Goal: Task Accomplishment & Management: Complete application form

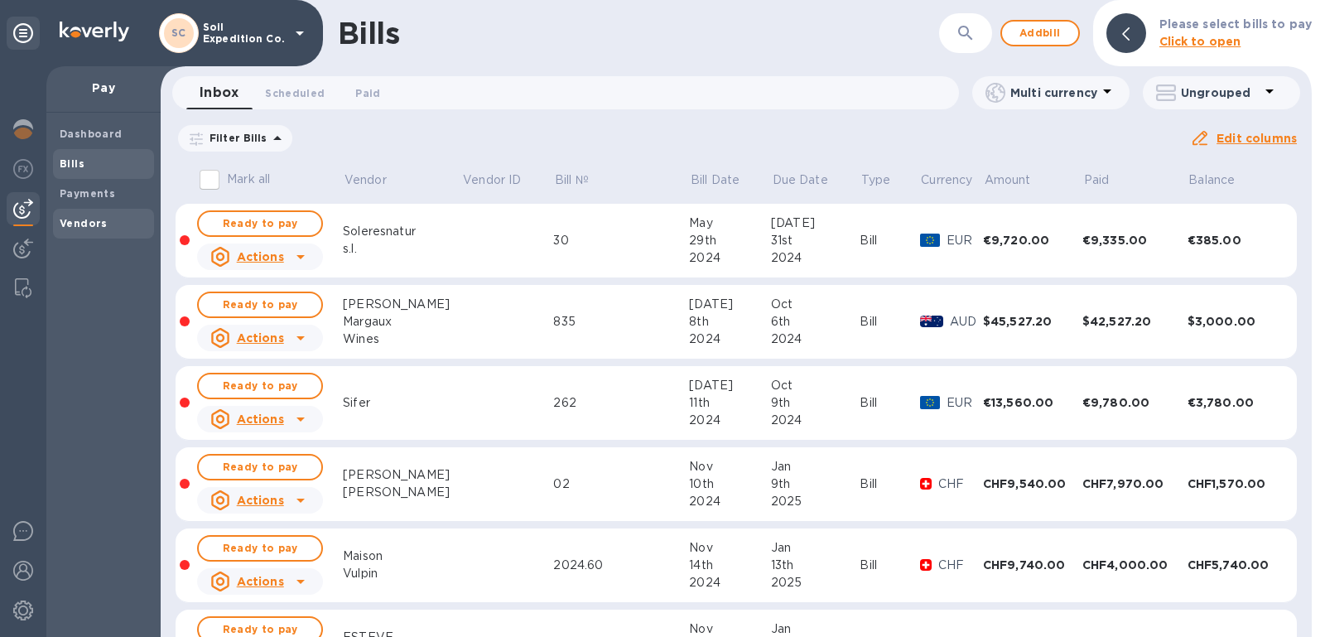
click at [125, 223] on span "Vendors" at bounding box center [104, 223] width 88 height 17
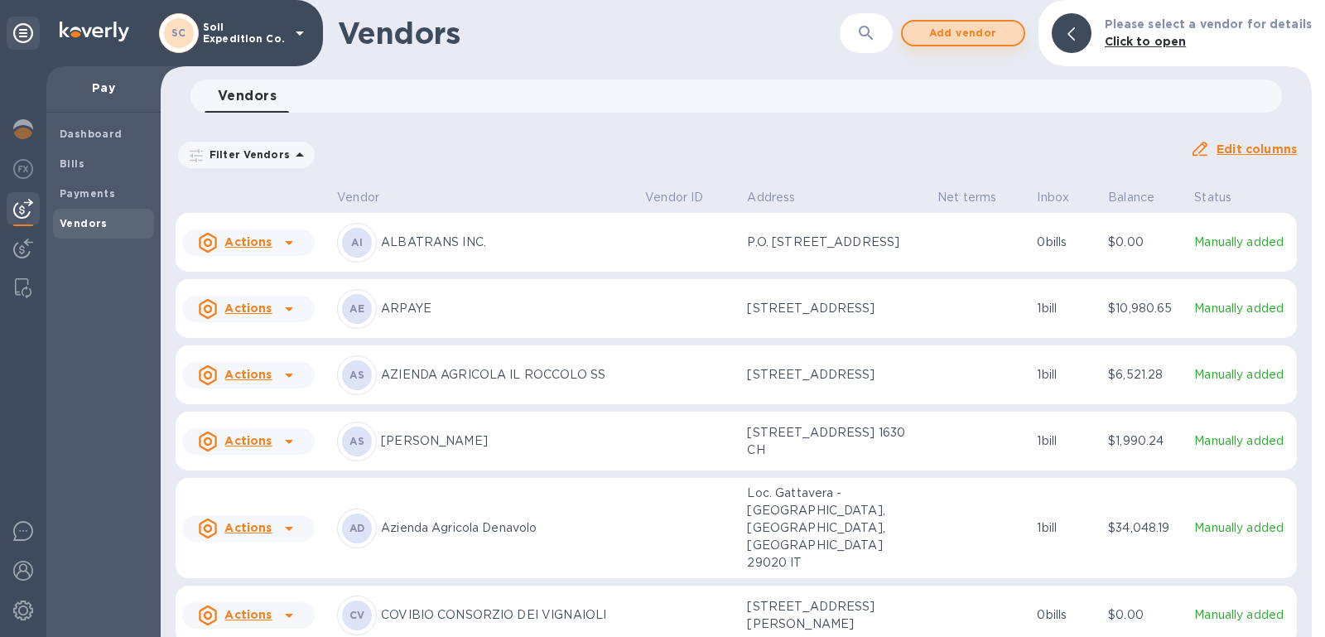
click at [975, 37] on span "Add vendor" at bounding box center [963, 33] width 94 height 20
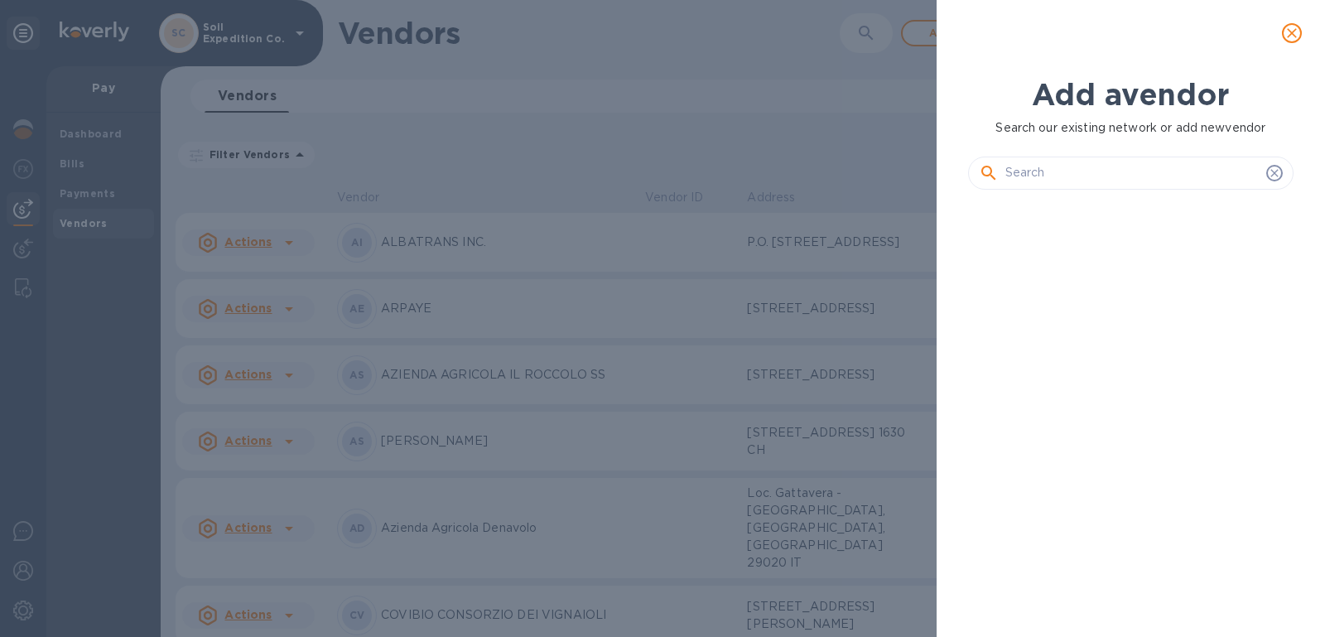
scroll to position [376, 332]
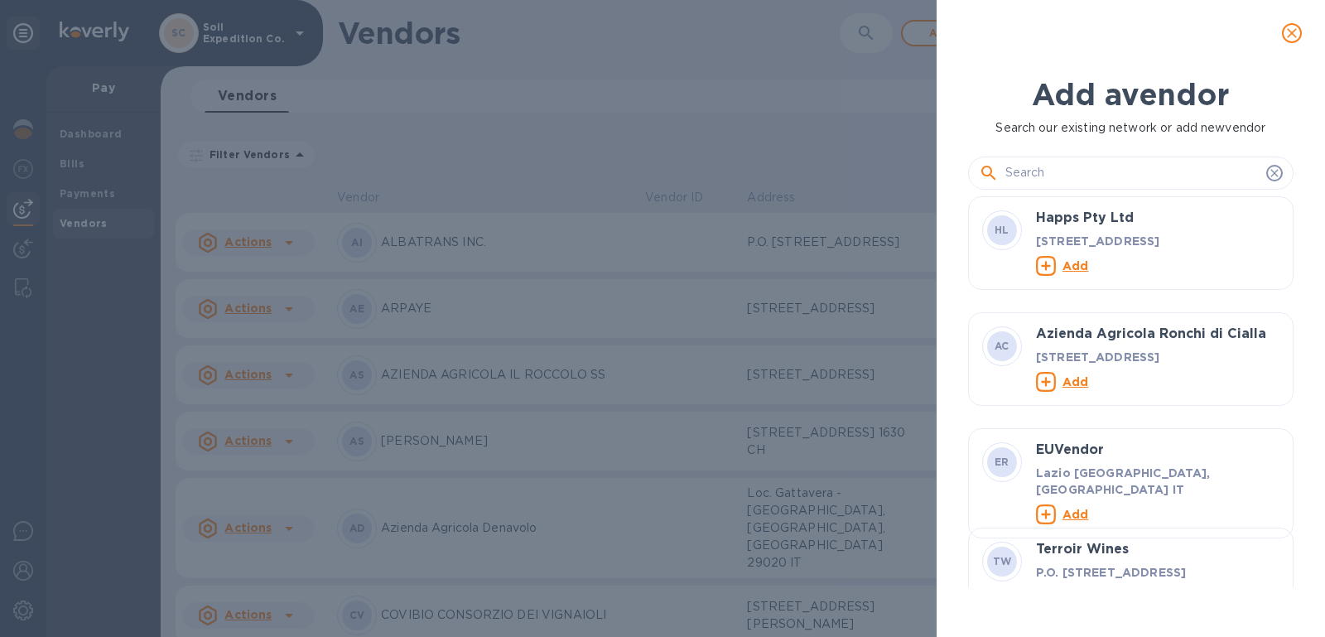
click at [1052, 170] on input "text" at bounding box center [1132, 173] width 254 height 25
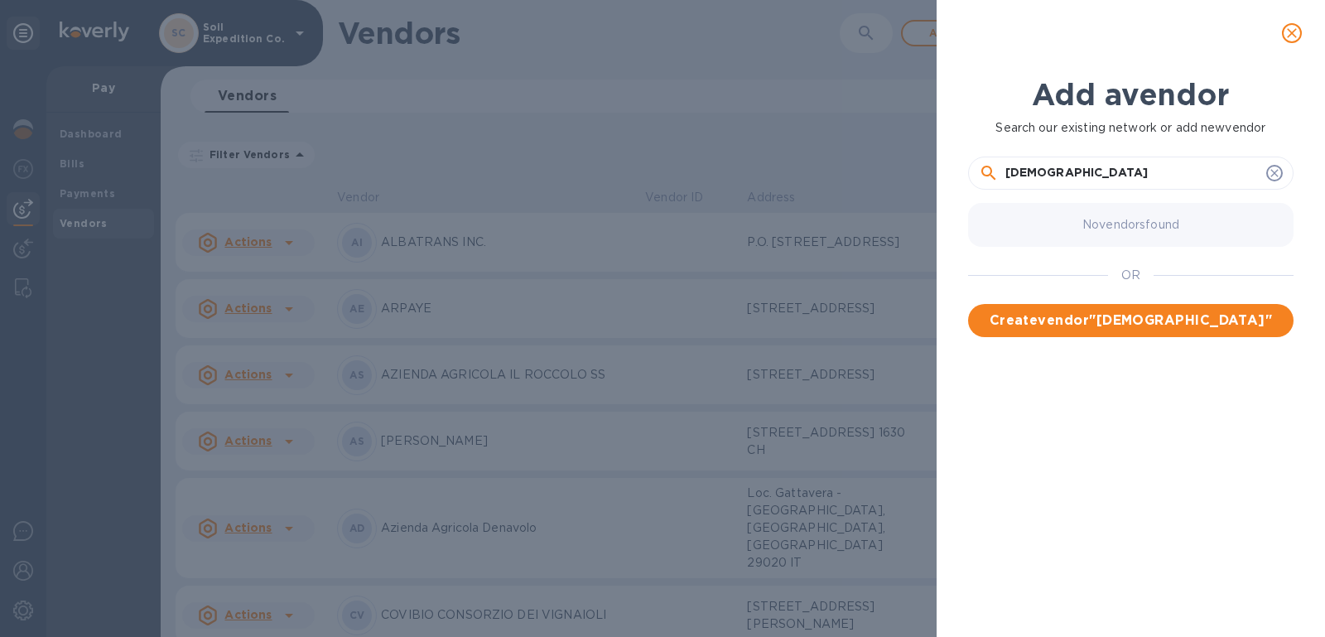
click at [1118, 171] on input "Gismondi" at bounding box center [1132, 173] width 254 height 25
paste input "LA VINICOLA di ANTONIO GISMONDI"
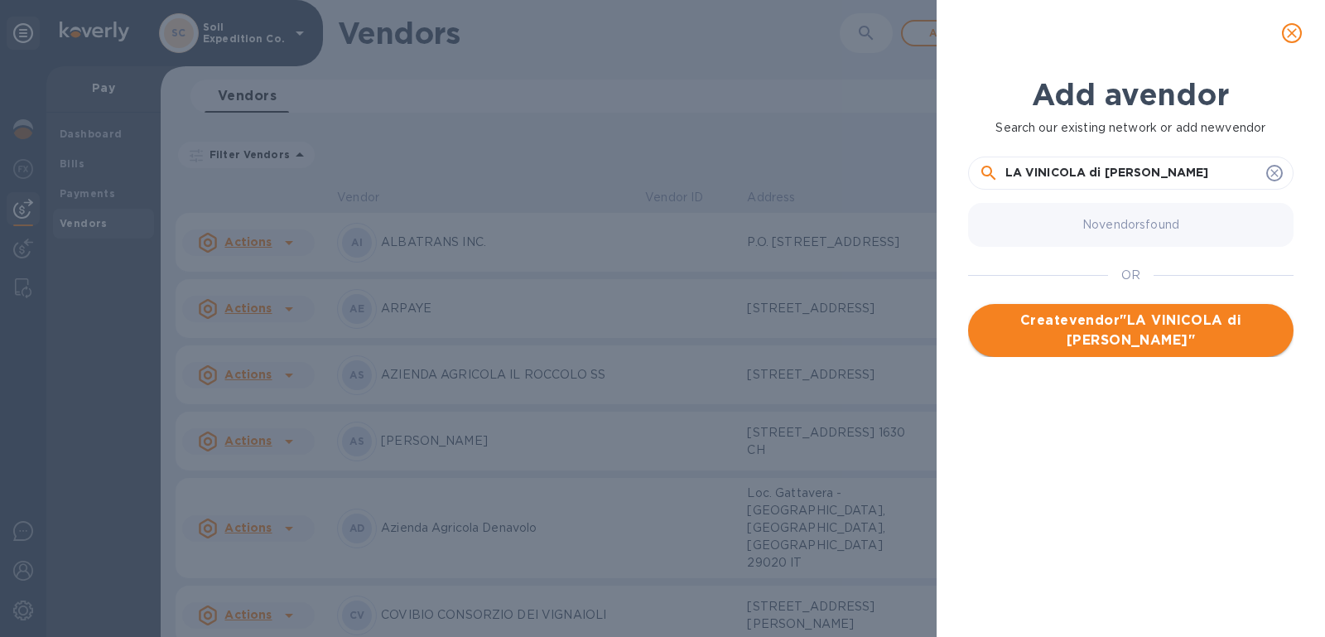
type input "LA VINICOLA di ANTONIO GISMONDI"
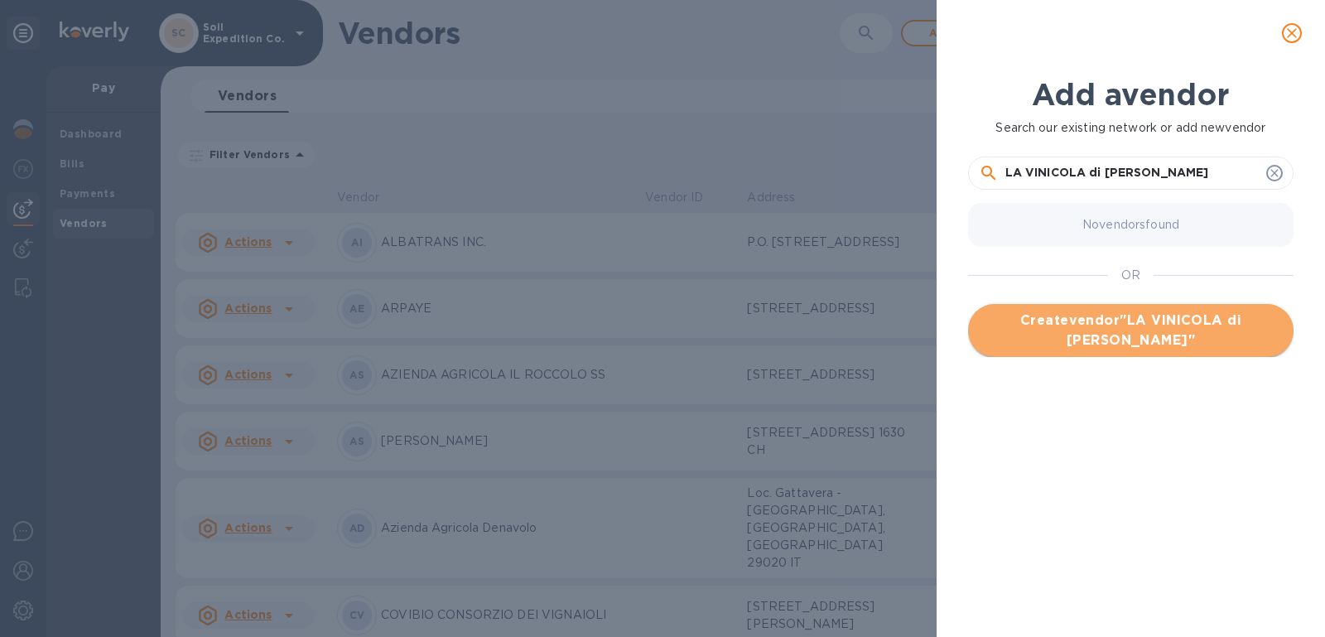
click at [1159, 320] on span "Create vendor " LA VINICOLA di ANTONIO GISMONDI "" at bounding box center [1130, 331] width 299 height 40
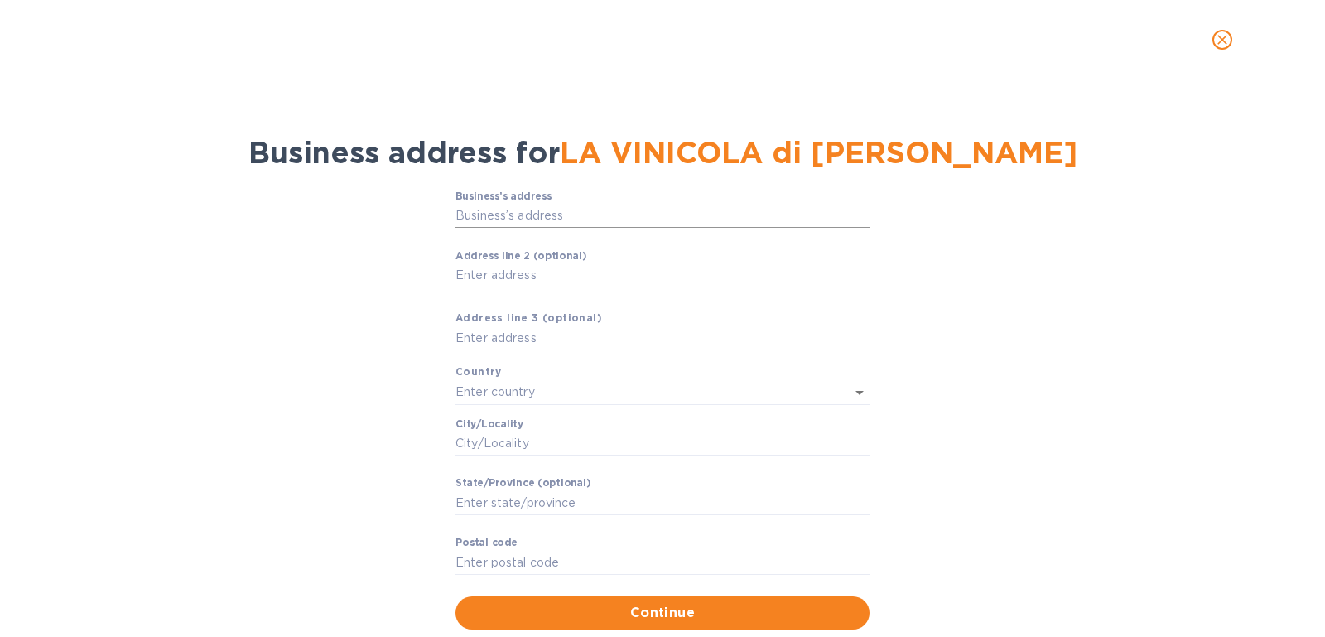
click at [539, 212] on input "Business’s аddress" at bounding box center [662, 216] width 414 height 25
paste input "Via Cesine di Sopra snc"
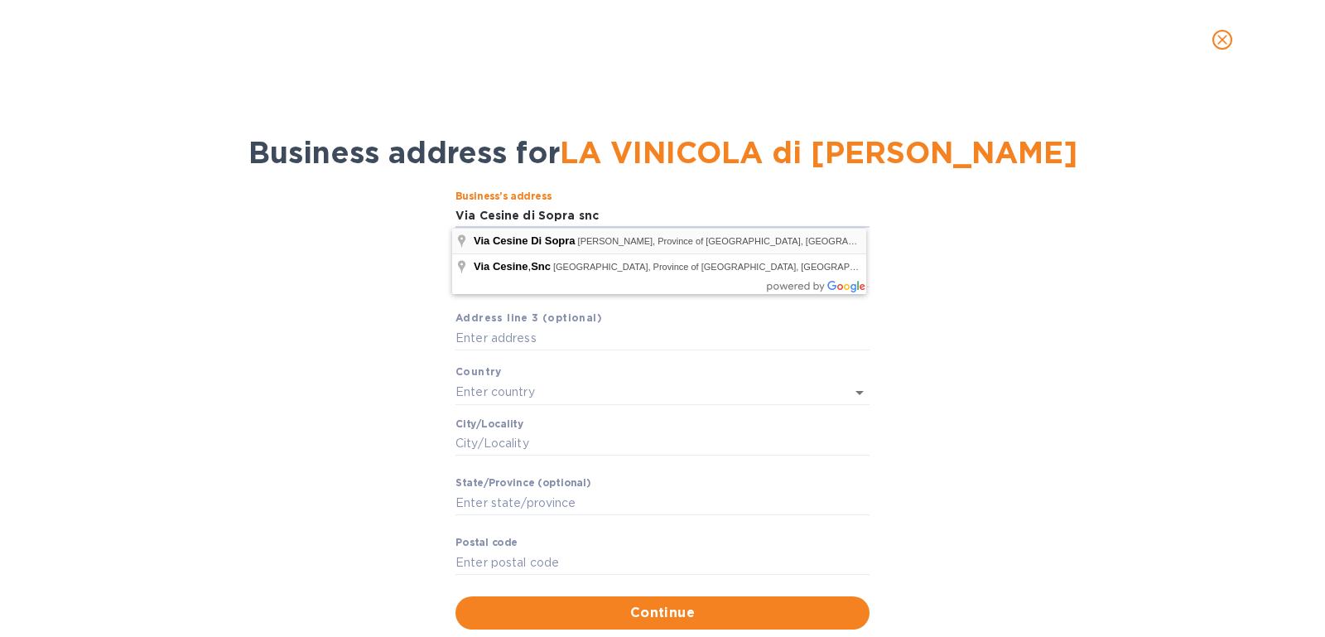
type input "Via Cesine Di Sopra"
type input "Italy"
type input "Campania"
type input "82032"
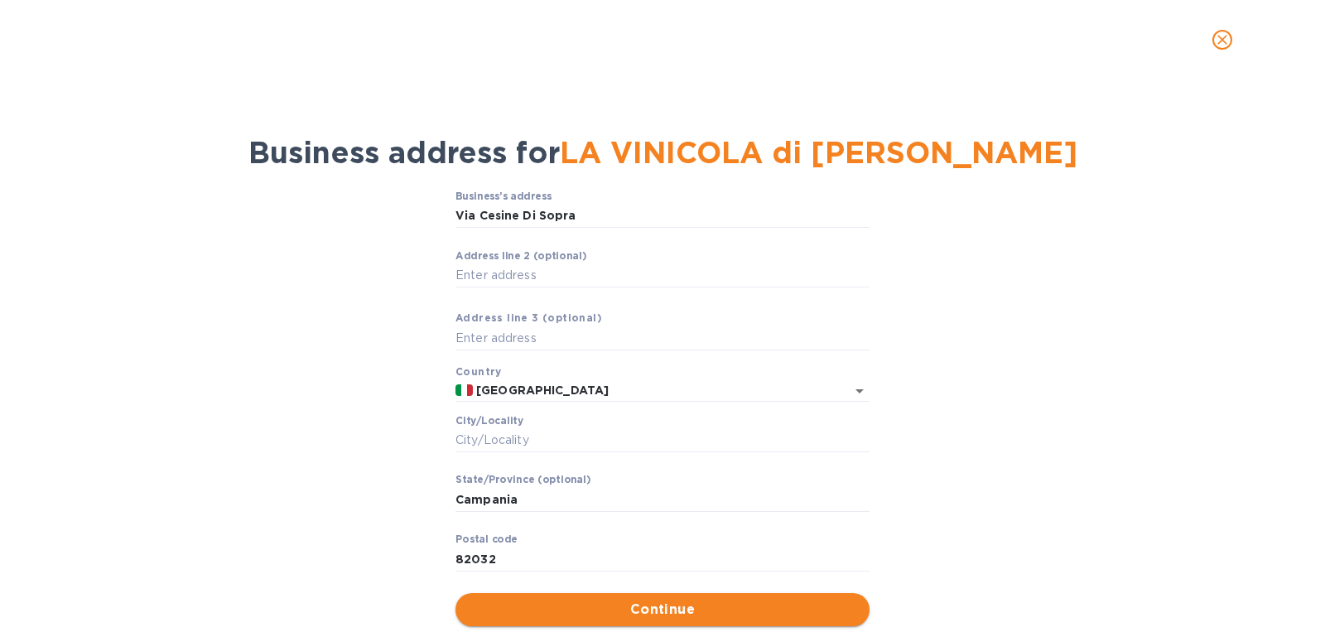
click at [667, 613] on span "Continue" at bounding box center [663, 610] width 388 height 20
click at [560, 437] on input "Сity/Locаlity" at bounding box center [662, 440] width 414 height 25
paste input "Cerreto Sannita"
type input "Cerreto Sannita"
click at [1067, 499] on div "Business’s аddress Via Cesine Di Sopra ​ Аddress line 2 (optional) ​ Аddress li…" at bounding box center [663, 408] width 1282 height 455
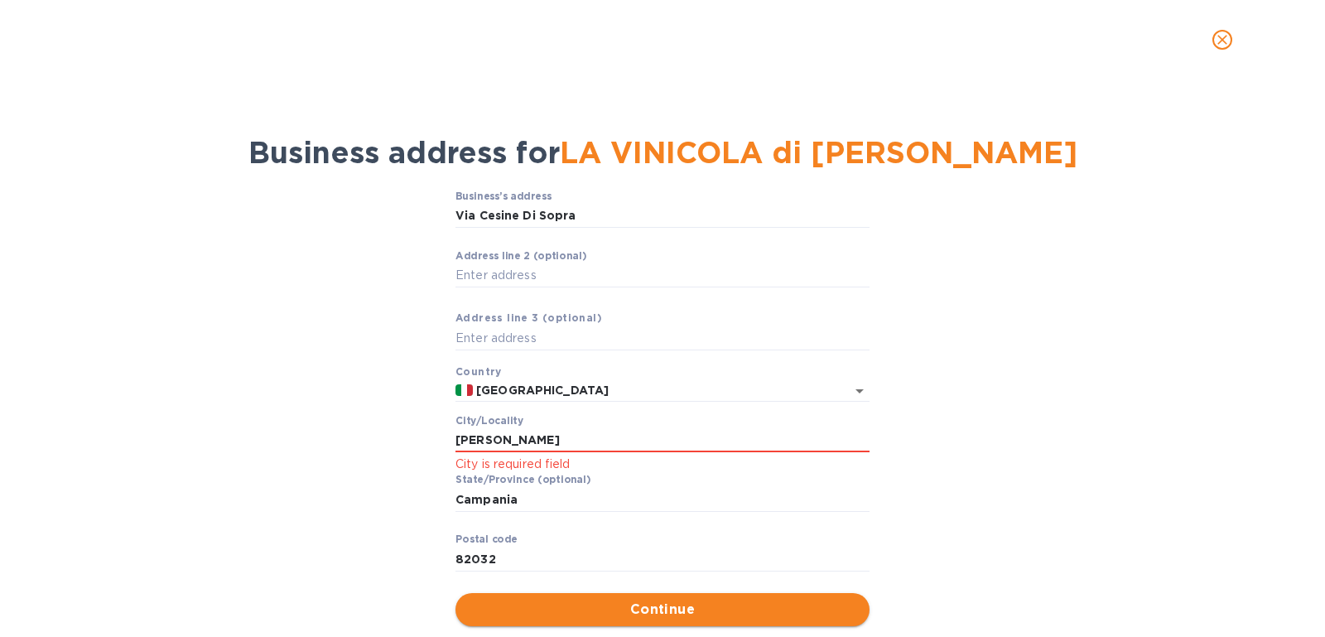
click at [661, 611] on span "Continue" at bounding box center [663, 610] width 388 height 20
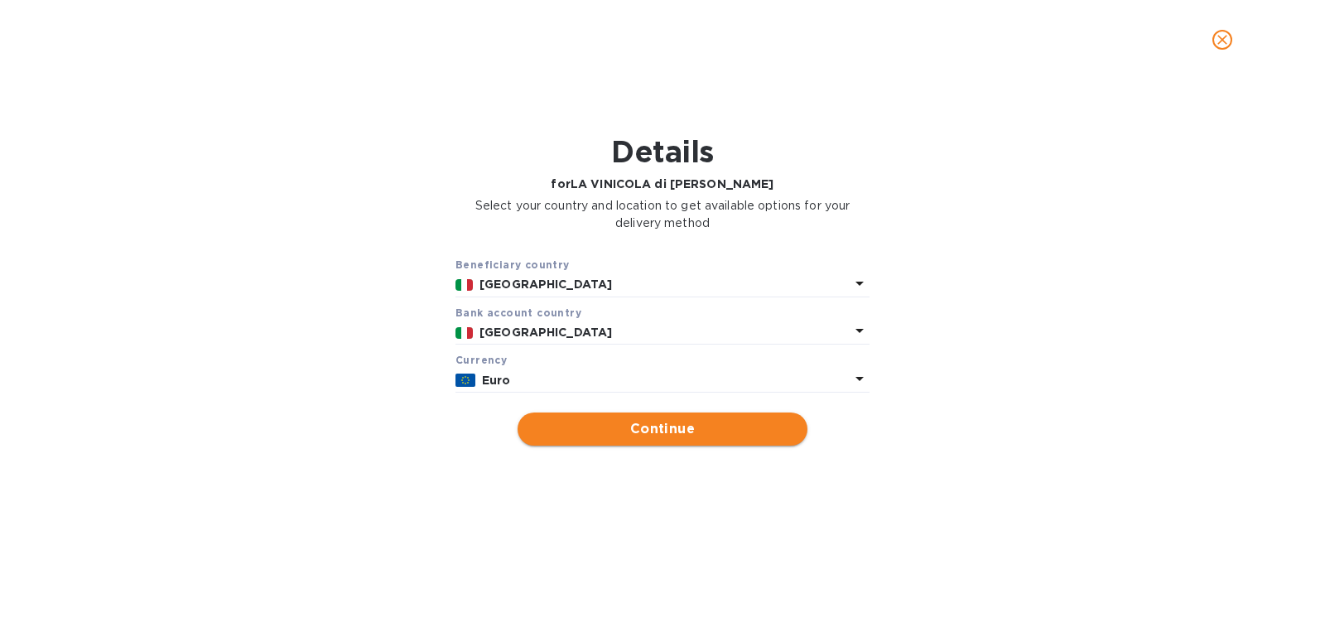
click at [609, 433] on span "Continue" at bounding box center [662, 429] width 263 height 20
type input "LA VINICOLA di ANTONIO GISMONDI"
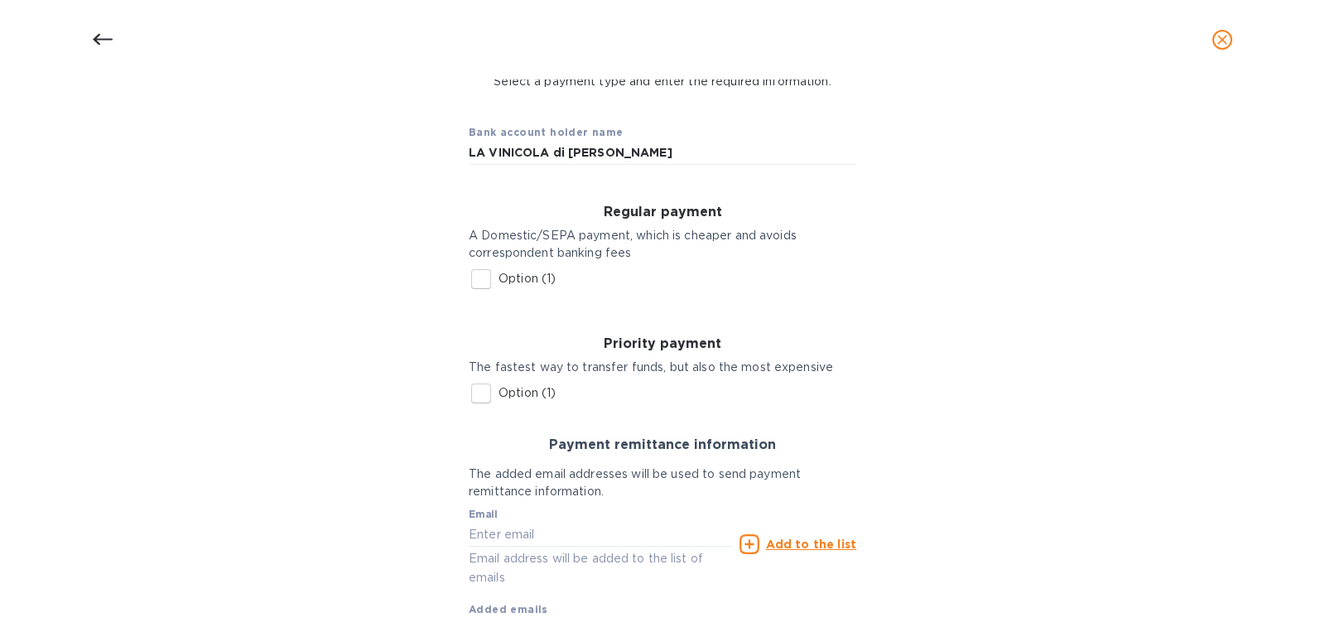
scroll to position [151, 0]
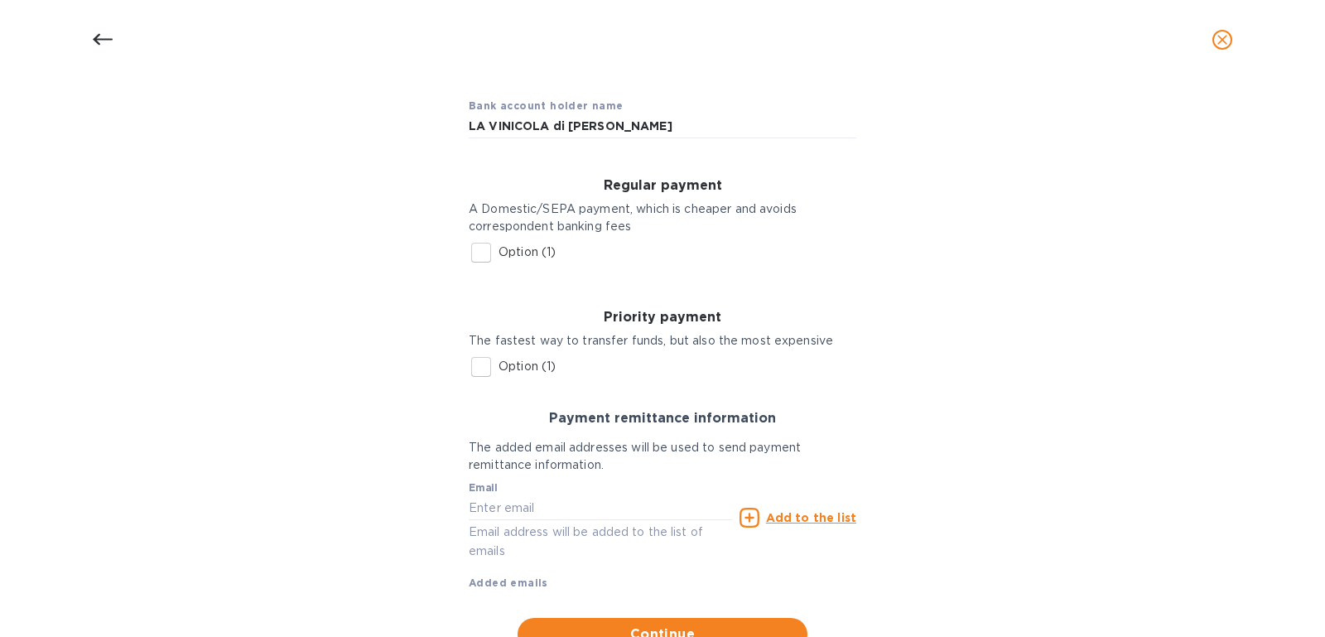
click at [458, 254] on div "Regular payment A Domestic/SEPA payment, which is cheaper and avoids correspond…" at bounding box center [662, 224] width 414 height 118
click at [472, 254] on input "Option (1)" at bounding box center [481, 252] width 35 height 35
checkbox input "true"
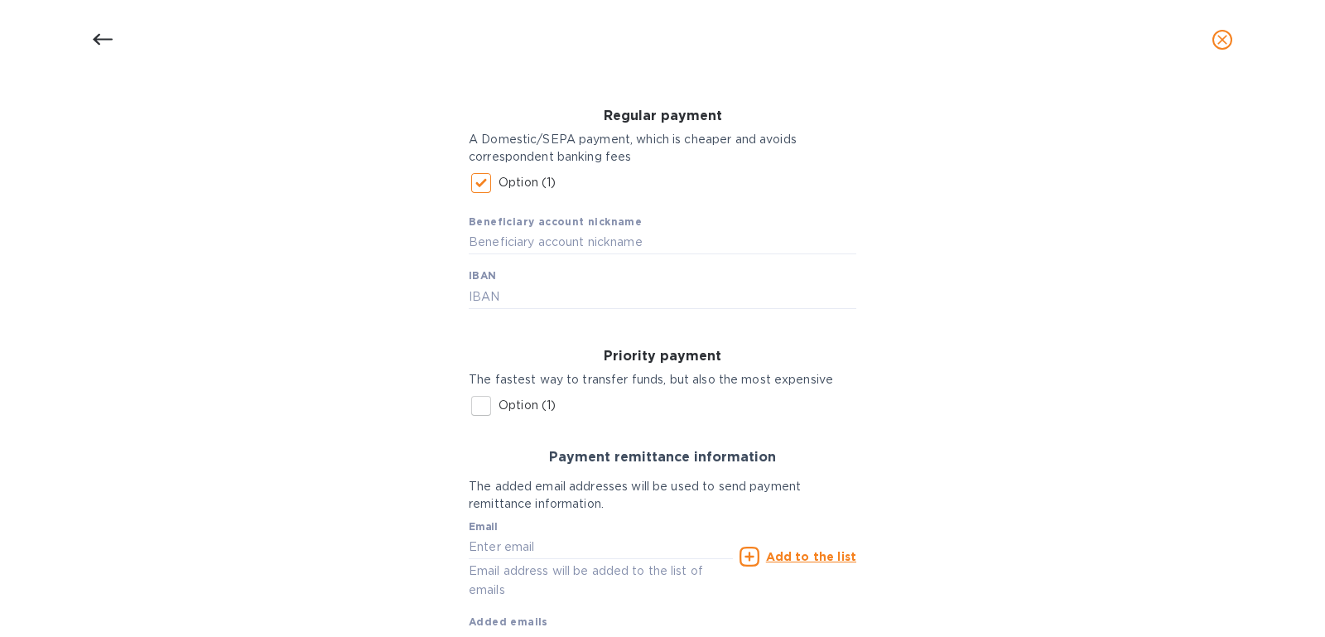
scroll to position [195, 0]
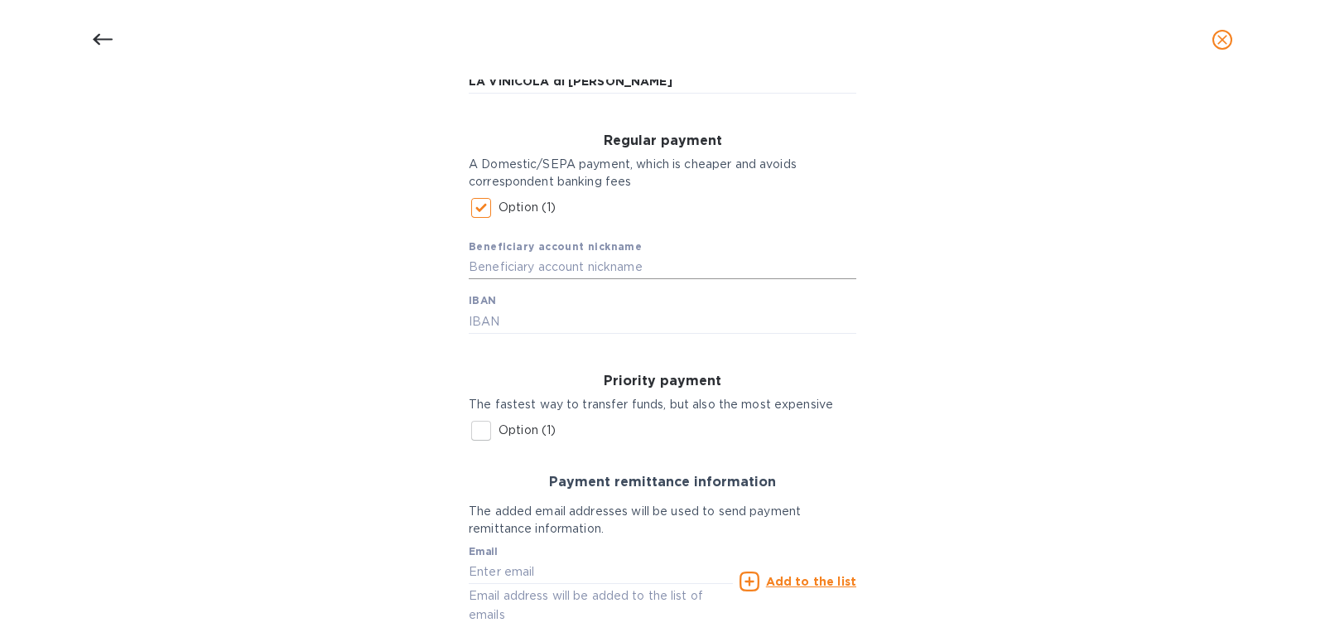
click at [570, 276] on input "text" at bounding box center [663, 267] width 388 height 25
type input "Gismondi"
click at [609, 305] on div "Beneficiary account nickname Gismondi IBAN" at bounding box center [663, 279] width 388 height 108
click at [597, 321] on input "text" at bounding box center [663, 321] width 388 height 25
paste input "IT 63 O 05034 75360 000000002780"
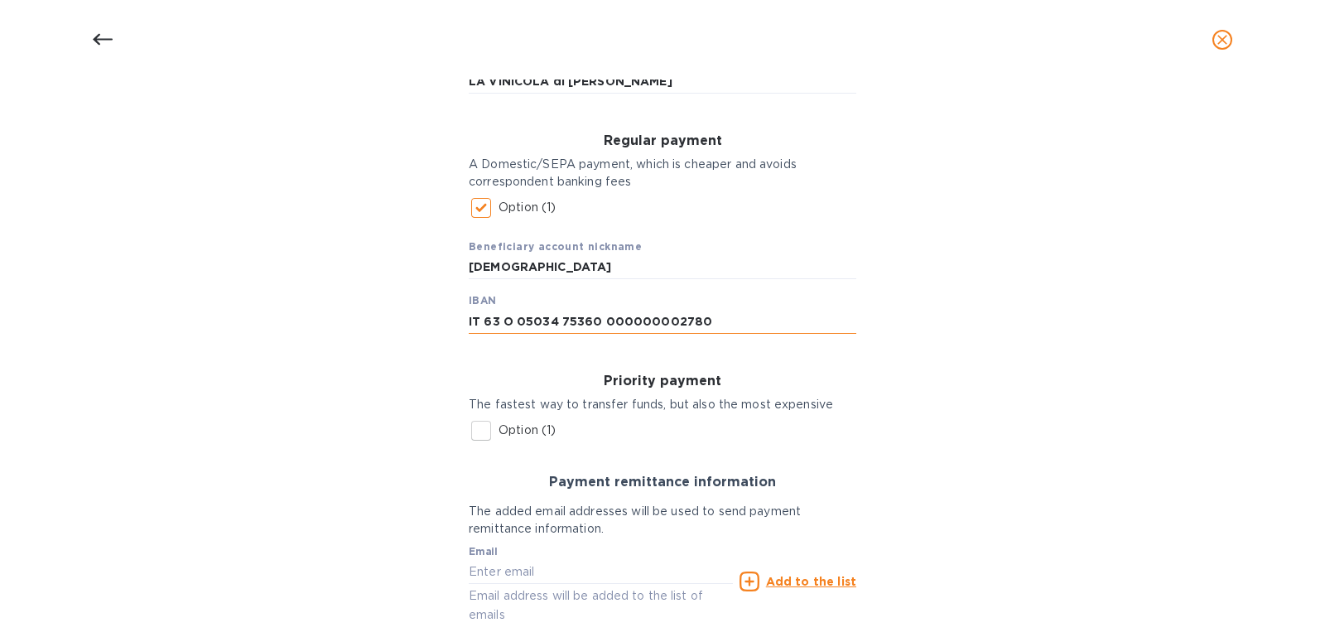
click at [595, 316] on input "IT 63 O 05034 75360 000000002780" at bounding box center [663, 321] width 388 height 25
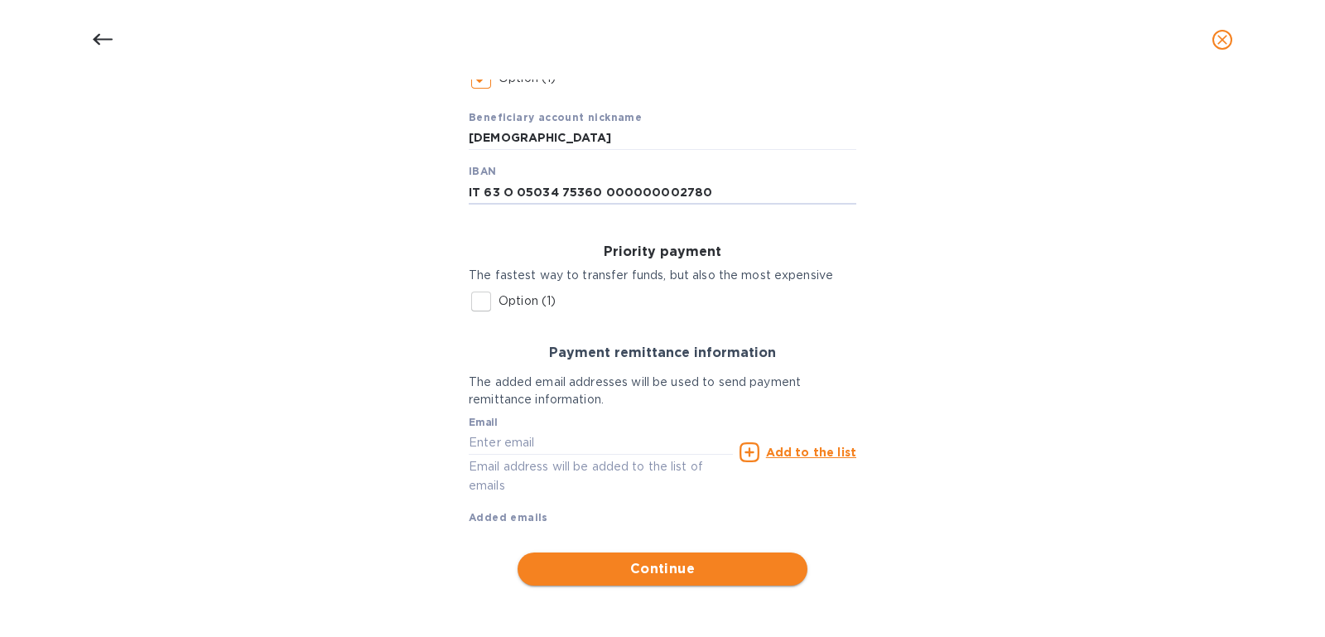
type input "IT 63 O 05034 75360 000000002780"
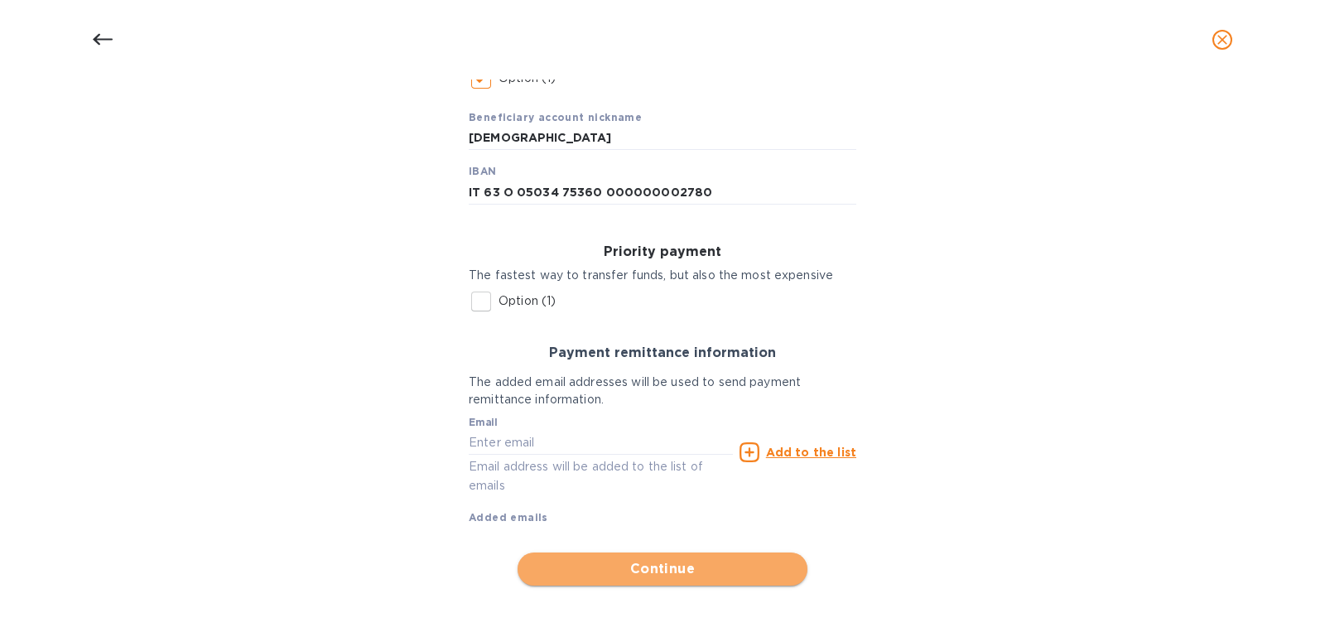
click at [664, 582] on button "Continue" at bounding box center [663, 568] width 290 height 33
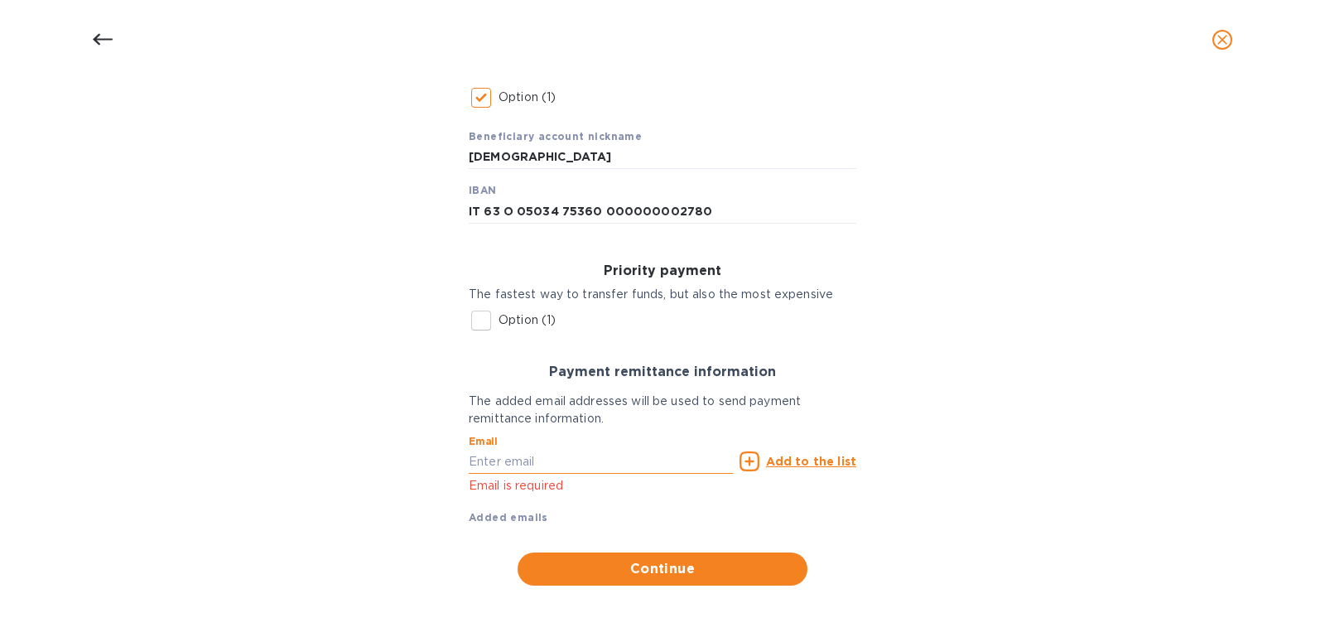
click at [610, 471] on input "text" at bounding box center [601, 461] width 264 height 25
paste input "antoniogismondi@gmx.ch"
type input "antoniogismondi@gmx.ch"
click at [662, 560] on span "Continue" at bounding box center [662, 569] width 263 height 20
click at [670, 460] on input "antoniogismondi@gmx.ch" at bounding box center [601, 461] width 264 height 25
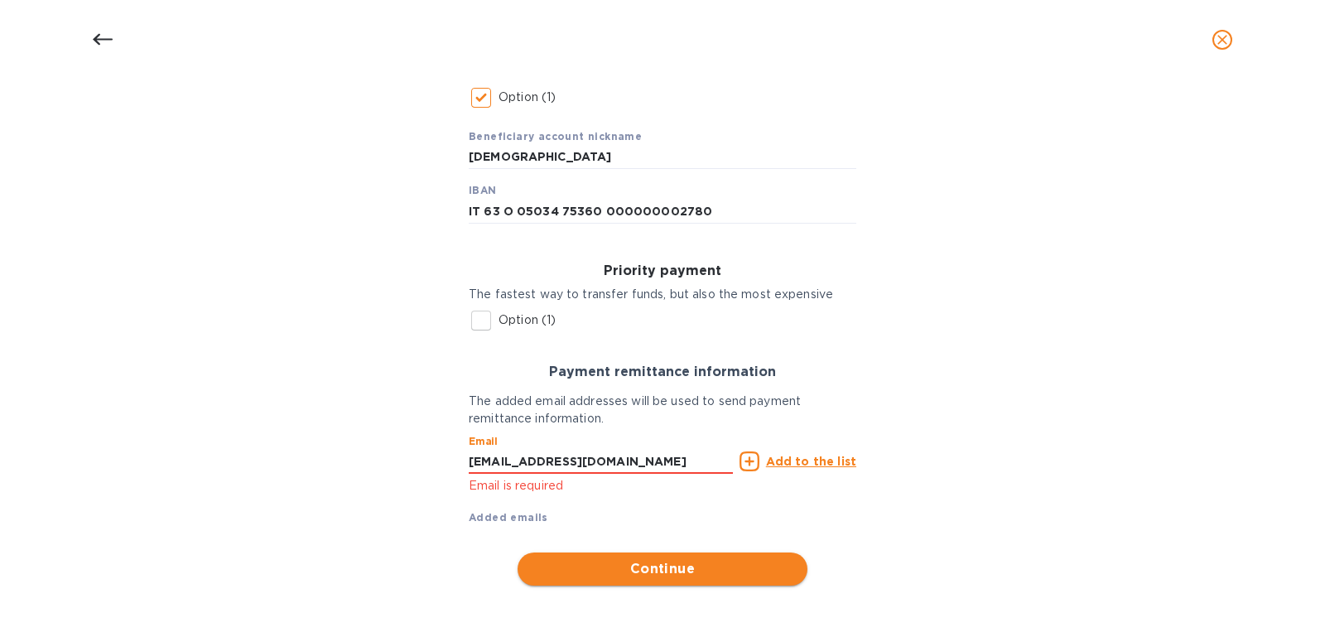
click at [643, 569] on span "Continue" at bounding box center [662, 569] width 263 height 20
click at [639, 463] on input "antoniogismondi@gmx.ch" at bounding box center [601, 461] width 264 height 25
type input "antoniogismondi@gmx.ch"
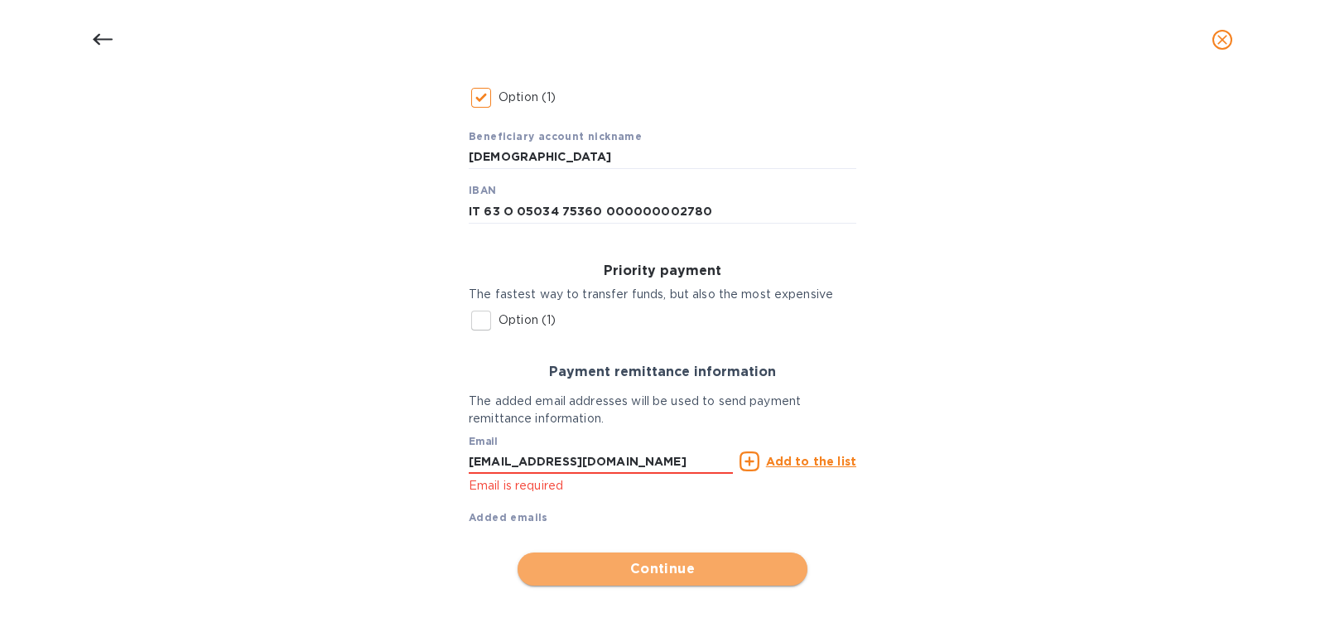
click at [634, 566] on span "Continue" at bounding box center [662, 569] width 263 height 20
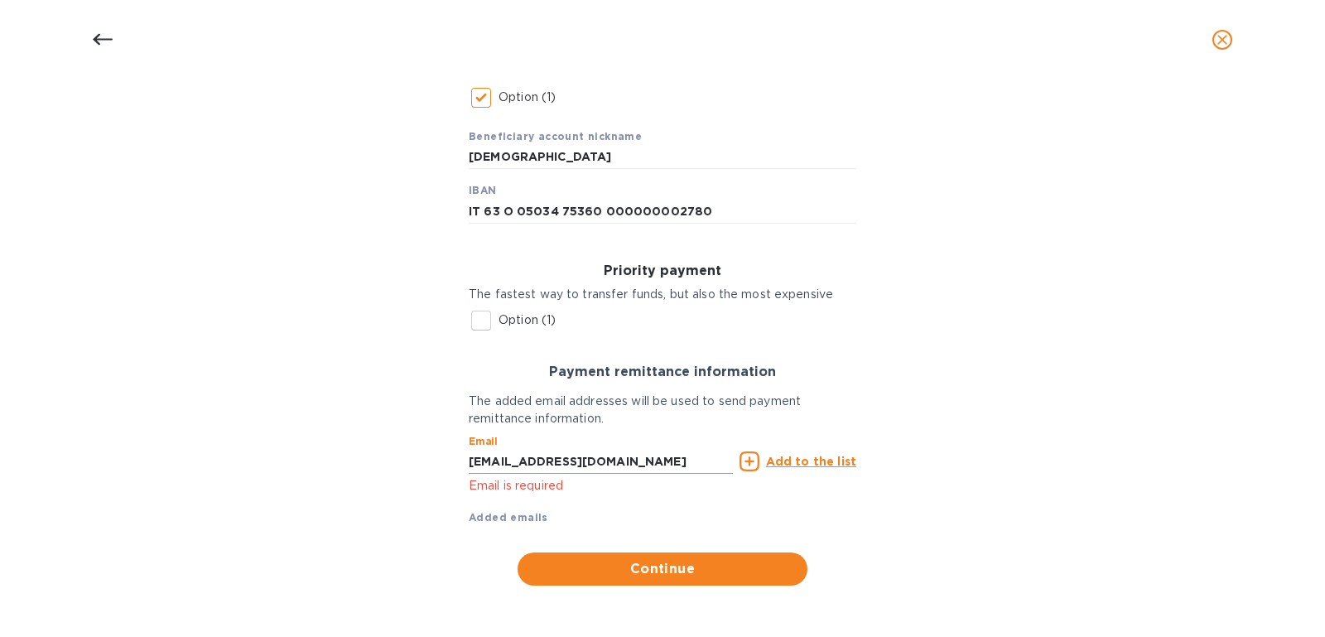
click at [506, 470] on input "antoniogismondi@gmx.ch" at bounding box center [601, 461] width 264 height 25
click at [696, 458] on input "antoniogismondi@gmx.ch" at bounding box center [601, 461] width 264 height 25
click at [807, 455] on u "Add to the list" at bounding box center [811, 461] width 90 height 13
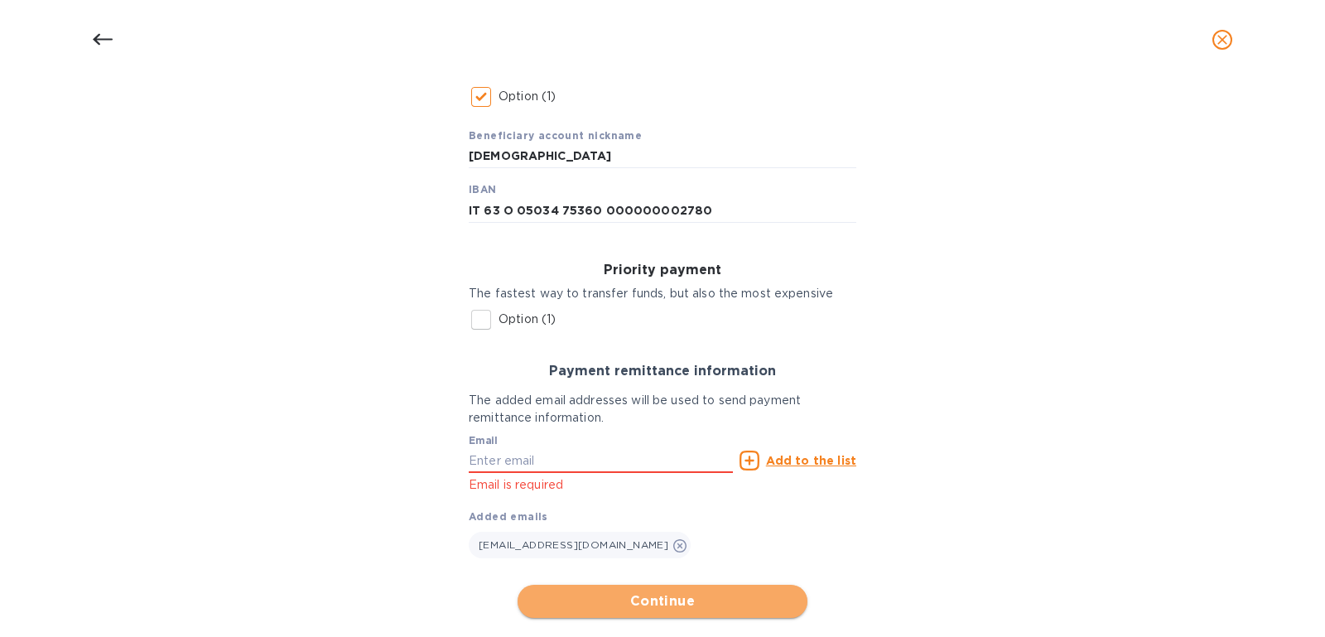
click at [679, 595] on span "Continue" at bounding box center [662, 601] width 263 height 20
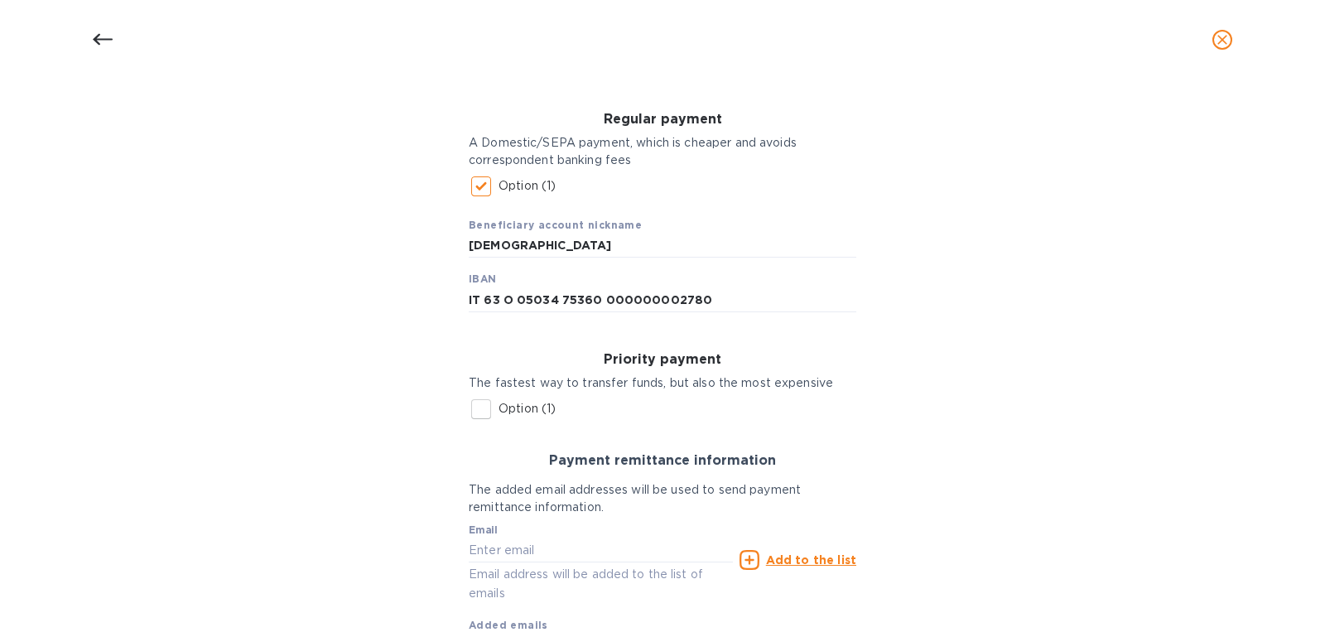
scroll to position [313, 0]
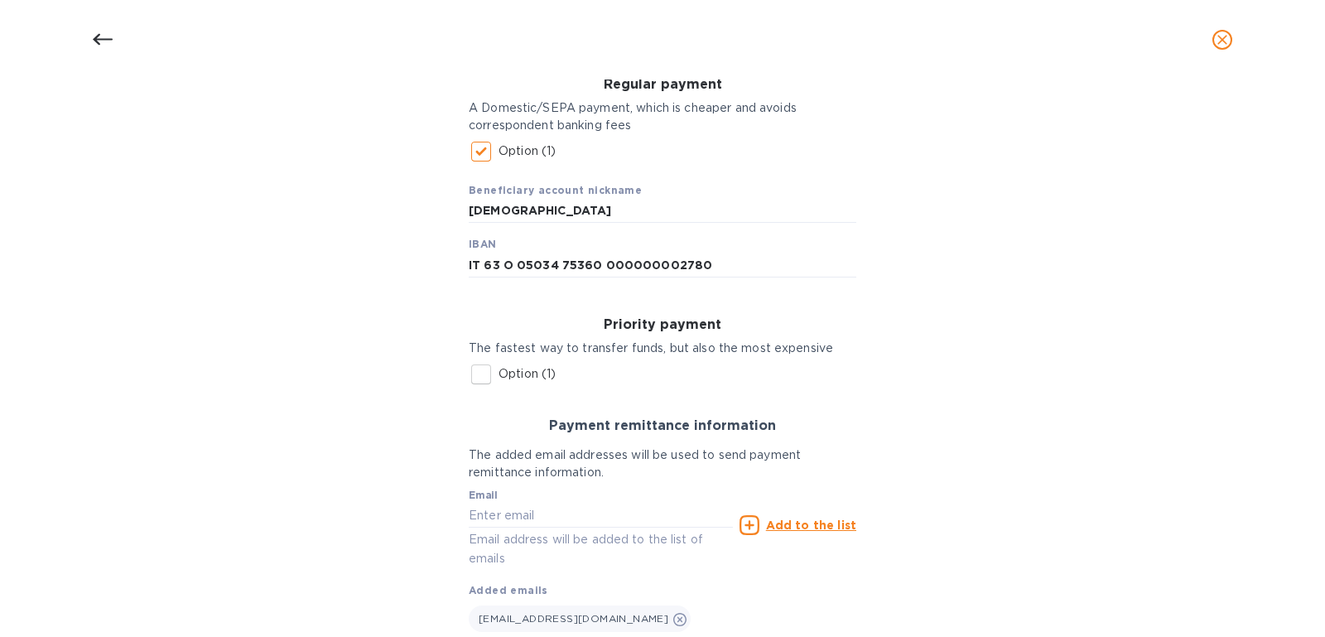
click at [565, 296] on div "Regular payment A Domestic/SEPA payment, which is cheaper and avoids correspond…" at bounding box center [662, 371] width 414 height 641
click at [555, 270] on input "IT 63 O 05034 75360 000000002780" at bounding box center [663, 265] width 388 height 25
click at [480, 264] on input "IT 63 O 05034 75360 000000002780" at bounding box center [663, 265] width 388 height 25
click at [493, 260] on input "IT63 O 05034 75360 000000002780" at bounding box center [663, 265] width 388 height 25
click at [499, 263] on input "IT63 O 05034 75360 000000002780" at bounding box center [663, 265] width 388 height 25
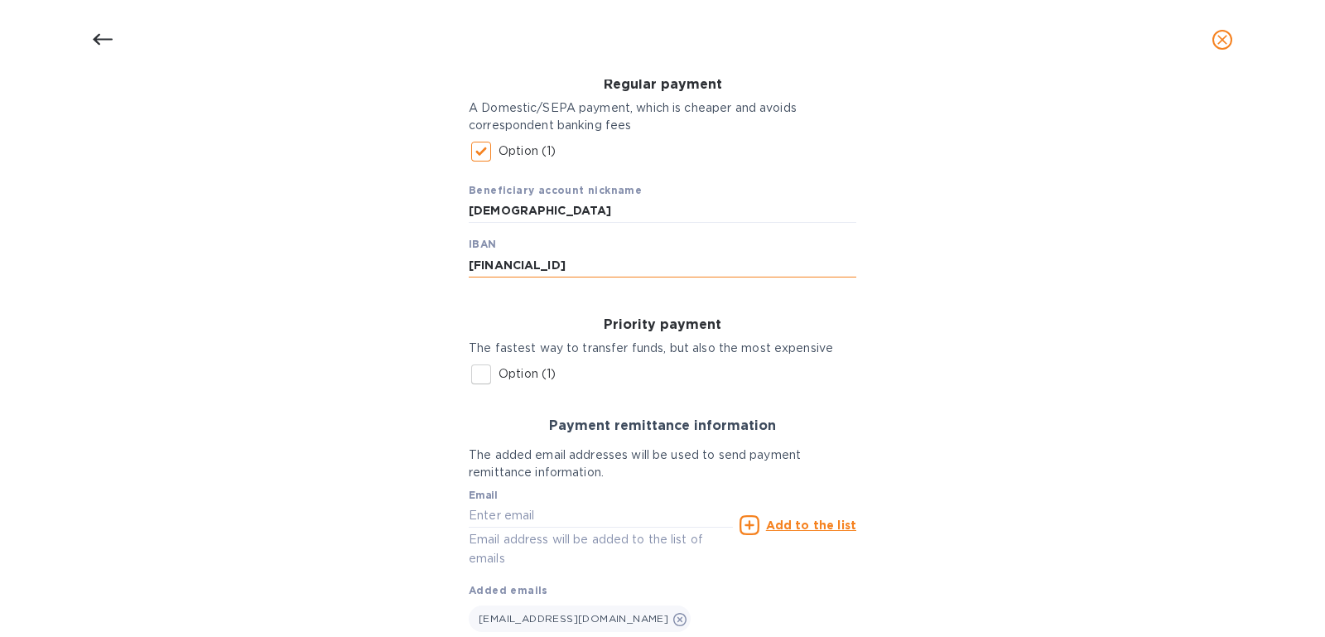
click at [509, 264] on input "IT63O 05034 75360 000000002780" at bounding box center [663, 265] width 388 height 25
click at [548, 265] on input "IT63O05034 75360 000000002780" at bounding box center [663, 265] width 388 height 25
click at [586, 264] on input "IT63O0503475360 000000002780" at bounding box center [663, 265] width 388 height 25
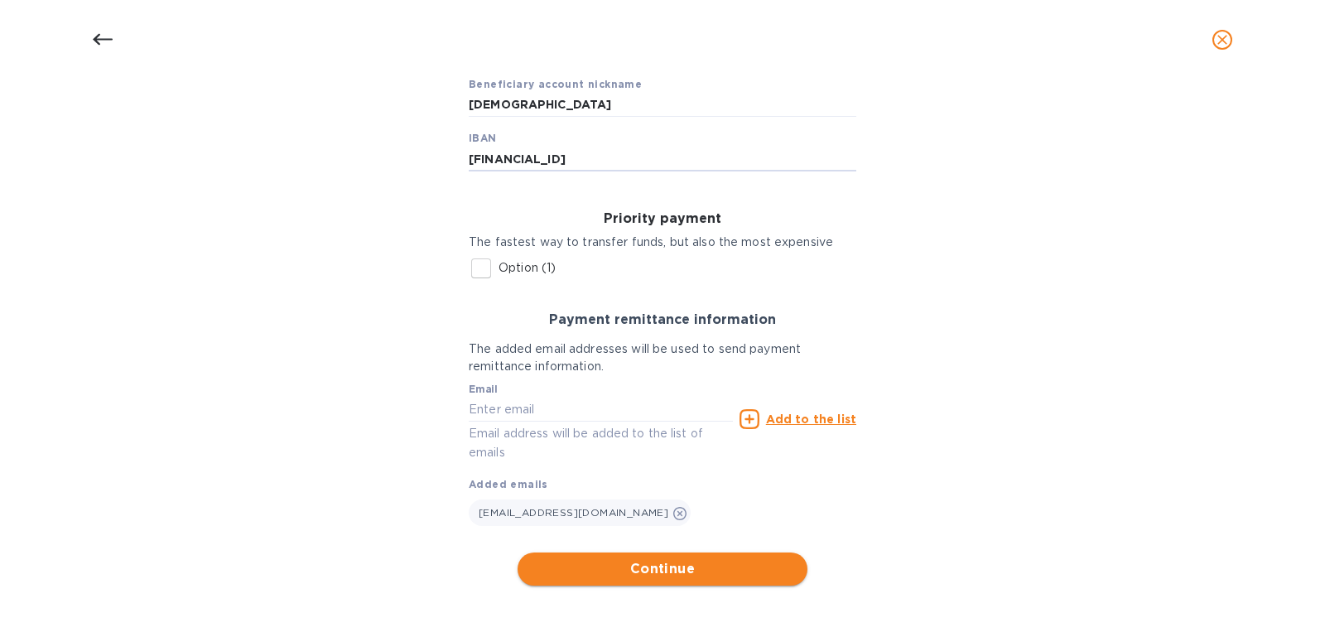
type input "IT63O0503475360000000002780"
click at [735, 571] on span "Continue" at bounding box center [662, 569] width 263 height 20
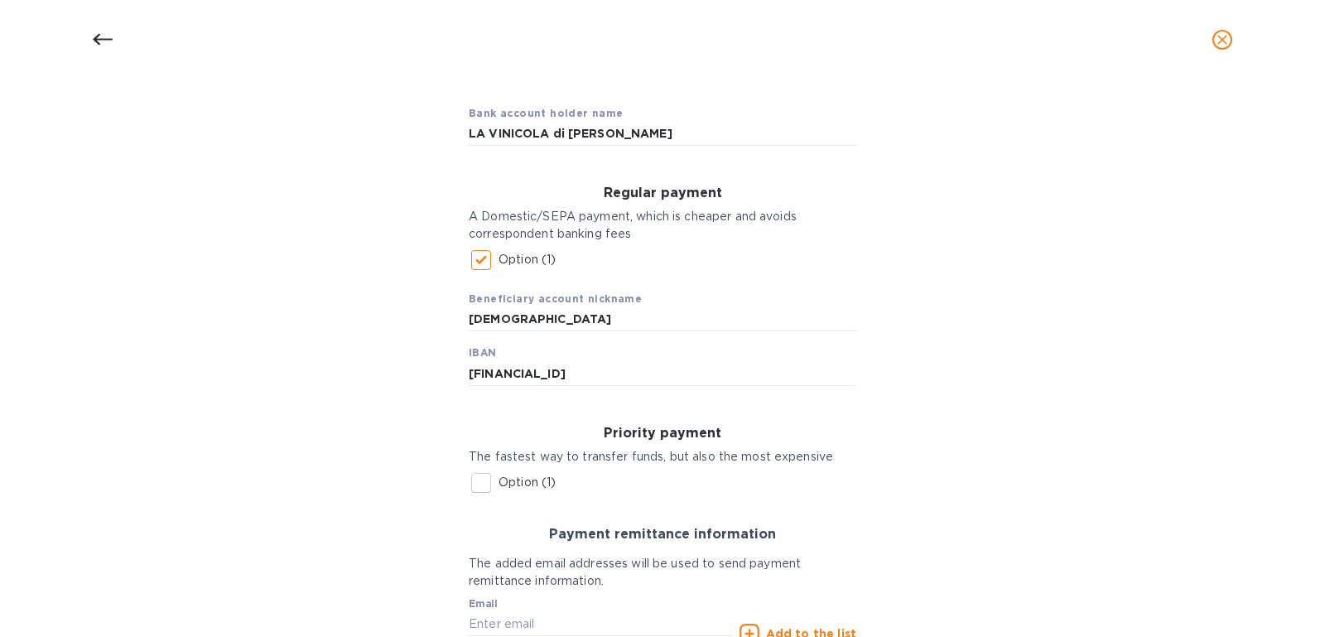
scroll to position [0, 0]
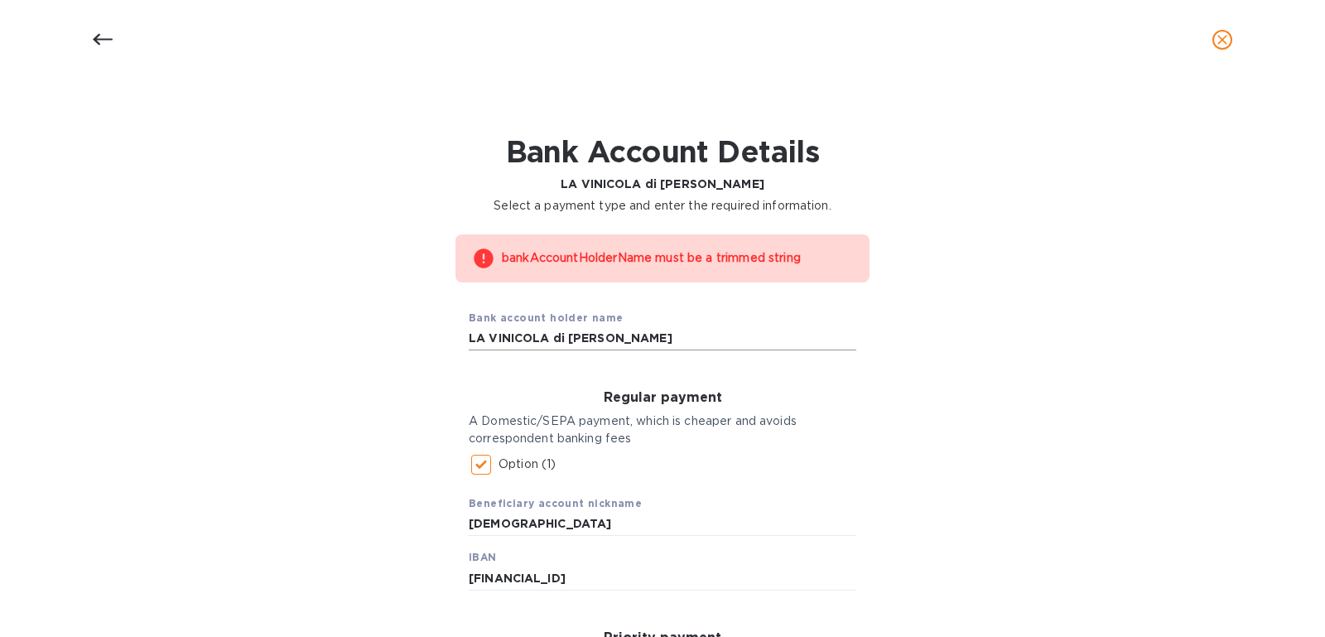
click at [685, 342] on input "LA VINICOLA di ANTONIO GISMONDI" at bounding box center [663, 338] width 388 height 25
click at [562, 335] on input "LA VINICOLA di ANTONIO GISMONDI" at bounding box center [663, 338] width 388 height 25
click at [718, 451] on div "Regular payment A Domestic/SEPA payment, which is cheaper and avoids correspond…" at bounding box center [662, 490] width 414 height 227
click at [702, 339] on input "LA VINICOLA ANTONIO GISMONDI" at bounding box center [663, 338] width 388 height 25
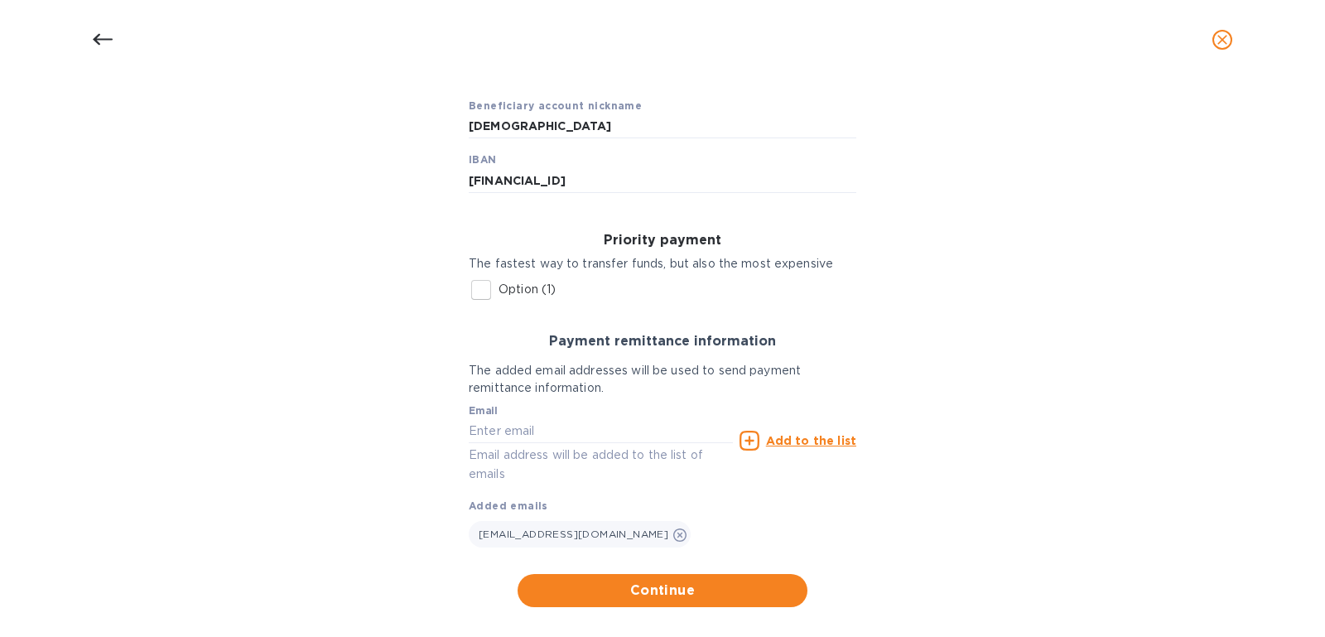
scroll to position [420, 0]
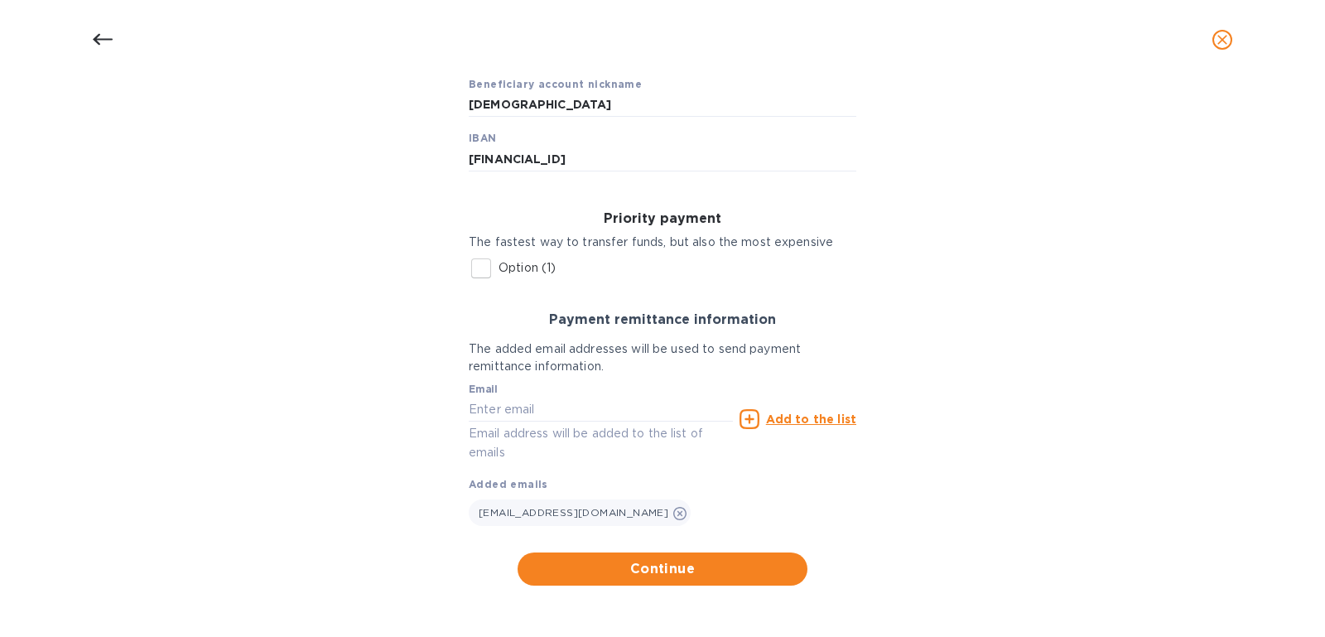
type input "LA VINICOLA ANTONIO GISMONDi"
click at [648, 605] on div "Details for LA VINICOLA di ANTONIO GISMONDI Select your country and location to…" at bounding box center [662, 357] width 1325 height 557
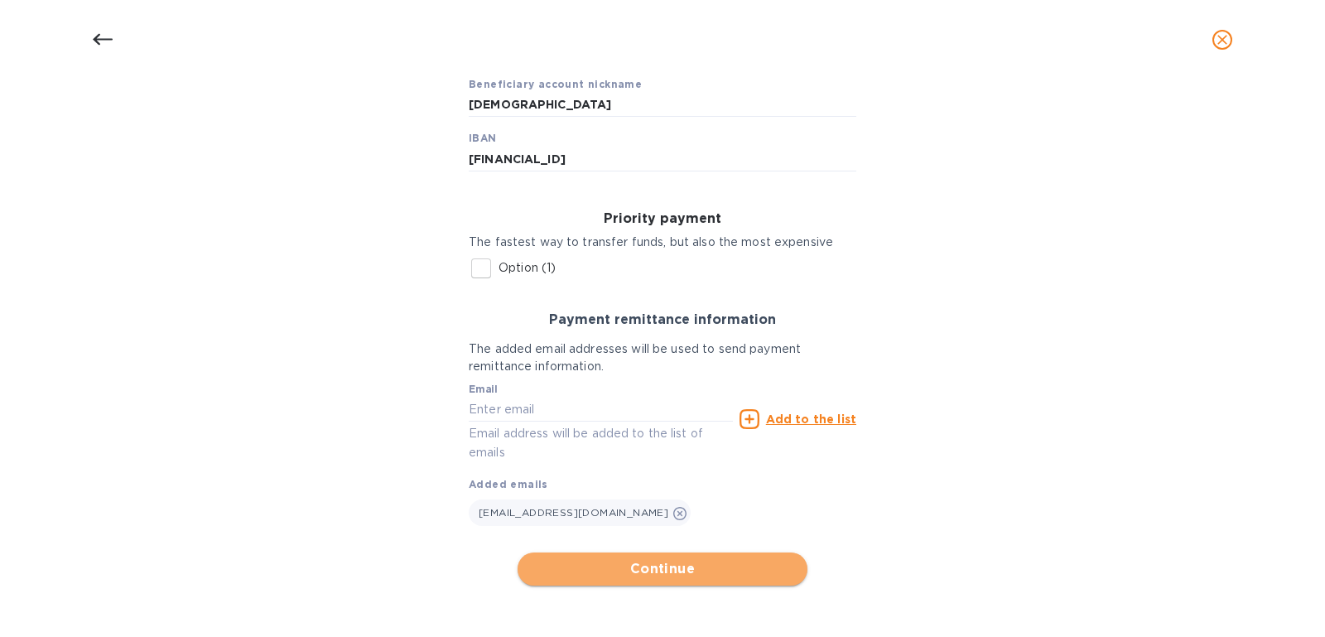
click at [666, 583] on button "Continue" at bounding box center [663, 568] width 290 height 33
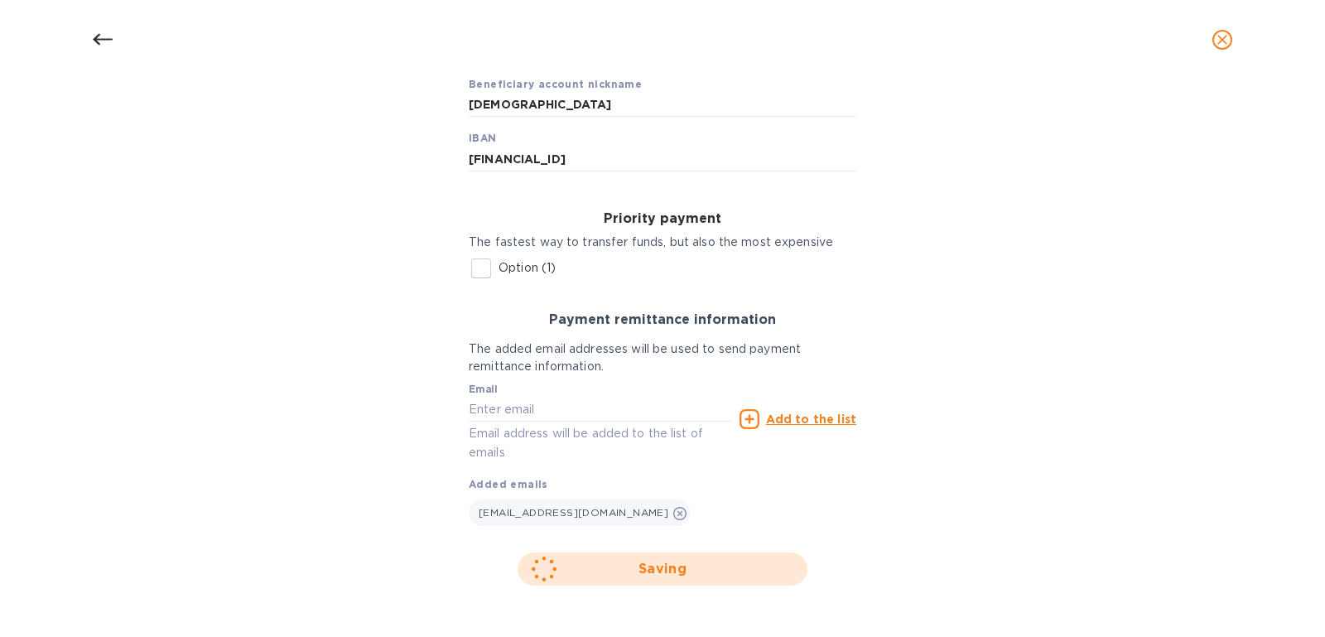
scroll to position [47, 0]
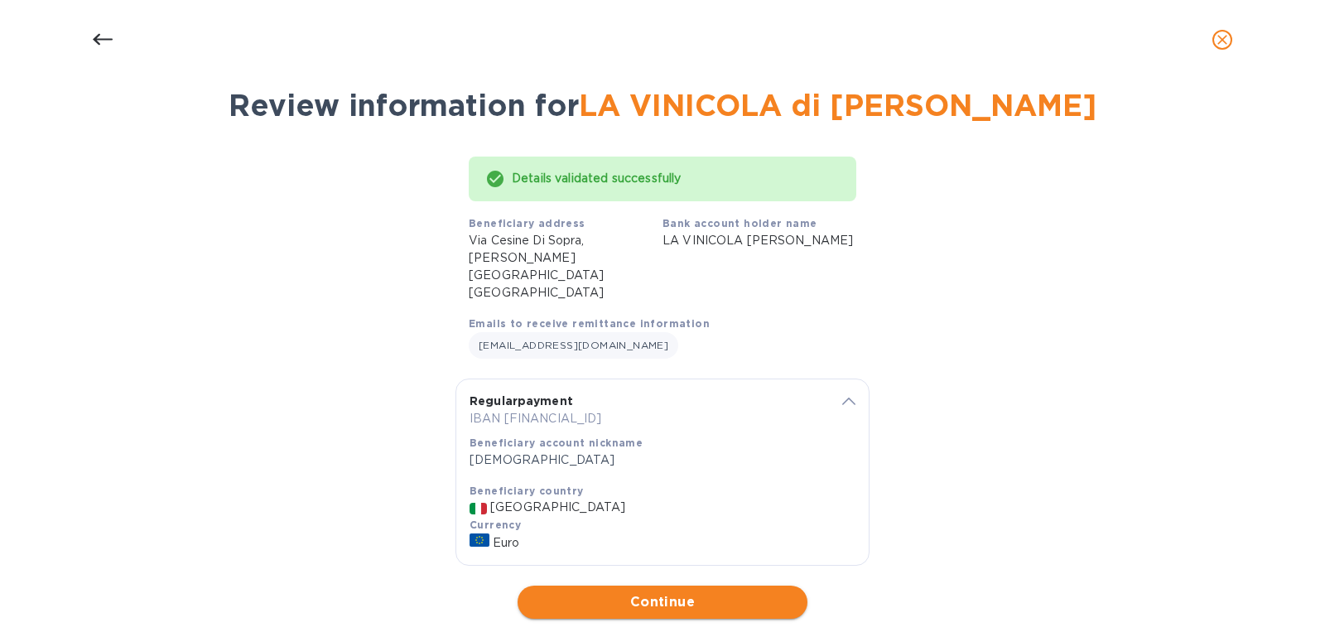
click at [661, 592] on span "Continue" at bounding box center [662, 602] width 263 height 20
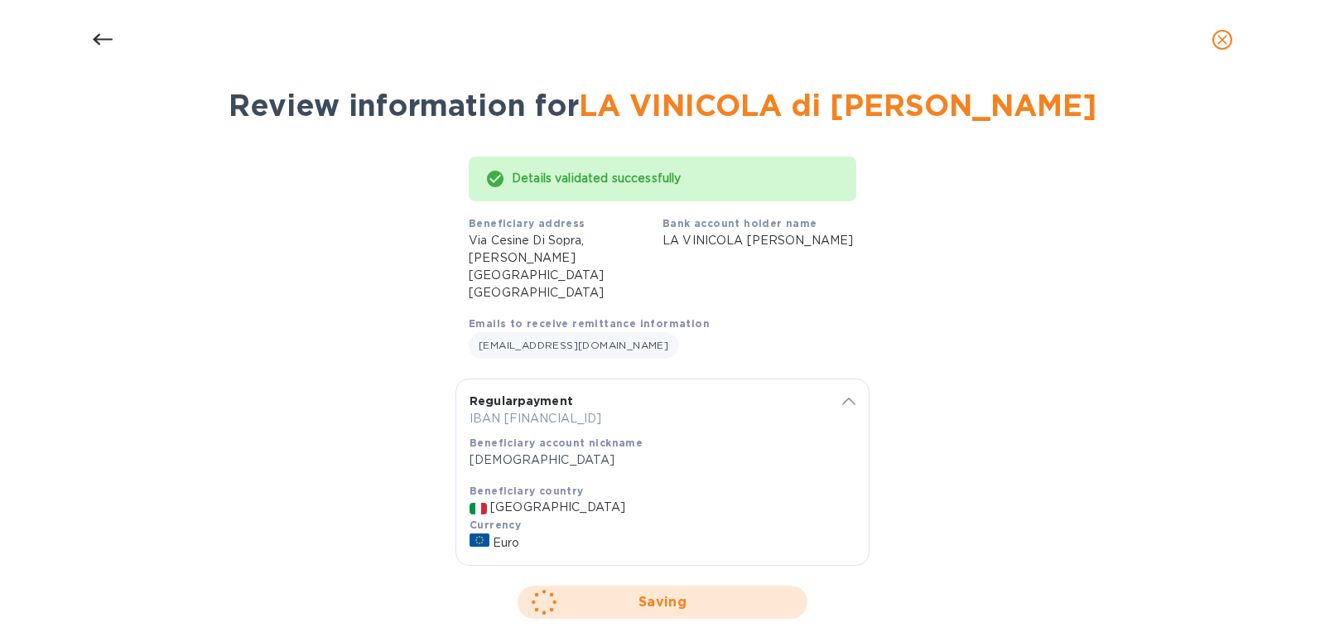
scroll to position [0, 0]
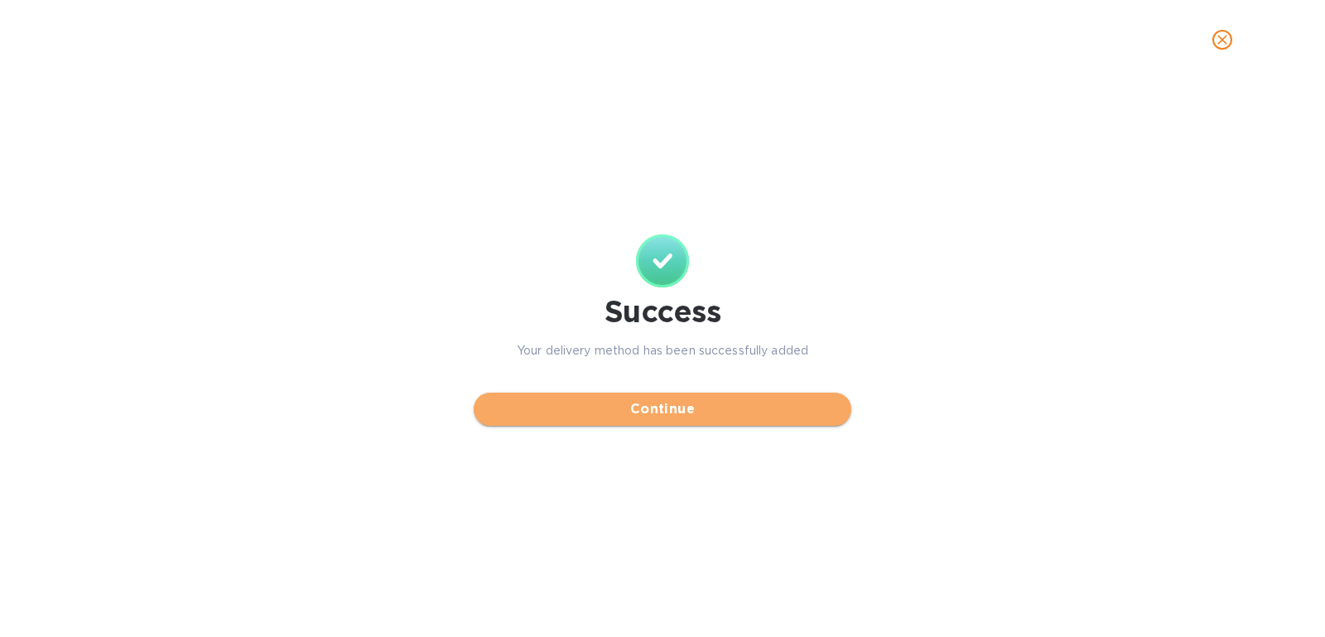
click at [788, 412] on span "Continue" at bounding box center [662, 409] width 351 height 20
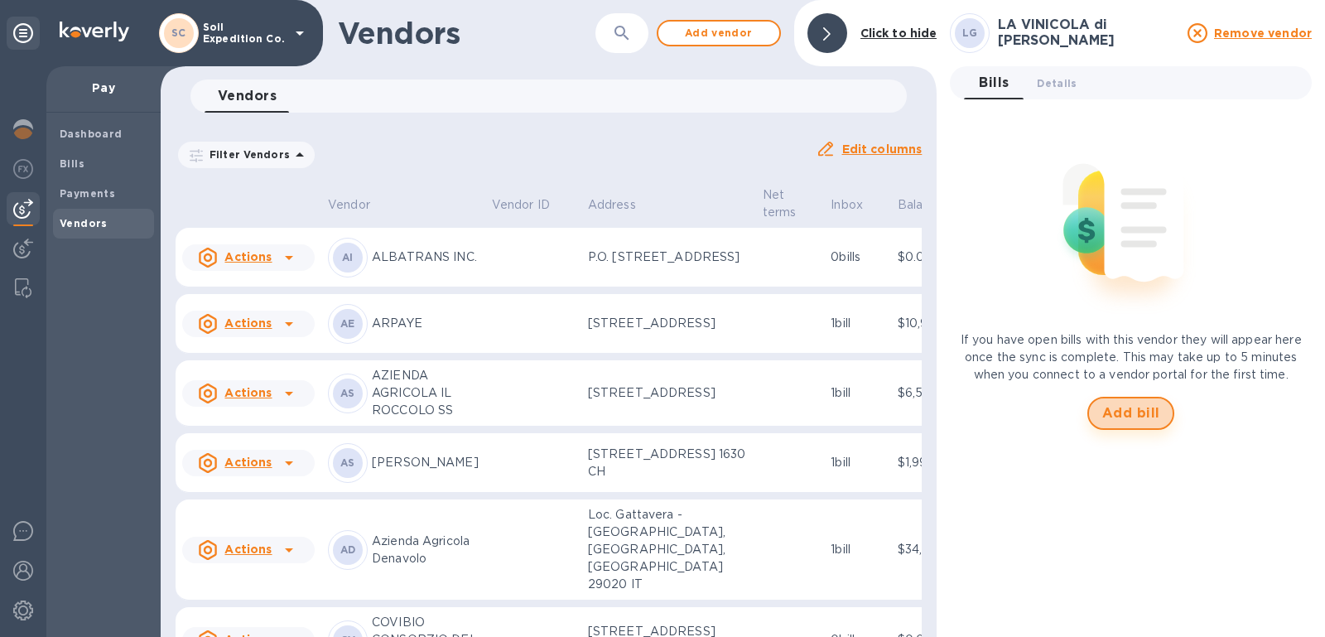
click at [1120, 428] on button "Add bill" at bounding box center [1131, 413] width 88 height 33
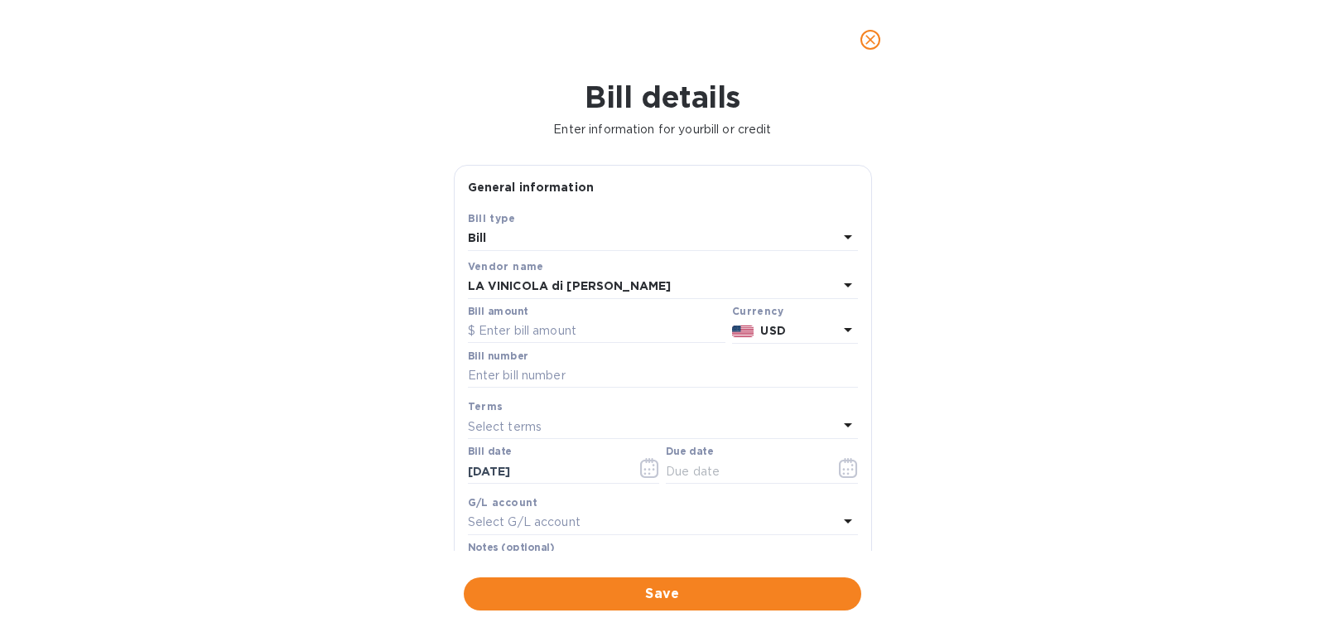
click at [805, 335] on p "USD" at bounding box center [798, 330] width 77 height 17
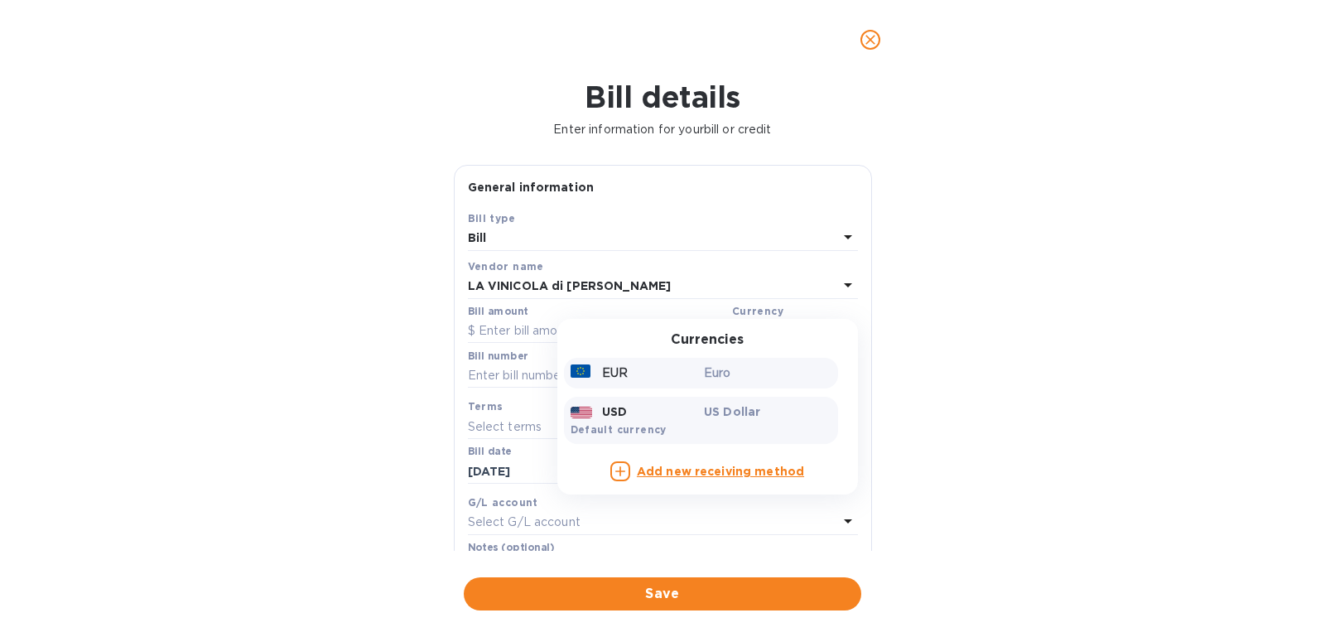
click at [738, 383] on div "Euro" at bounding box center [768, 373] width 134 height 24
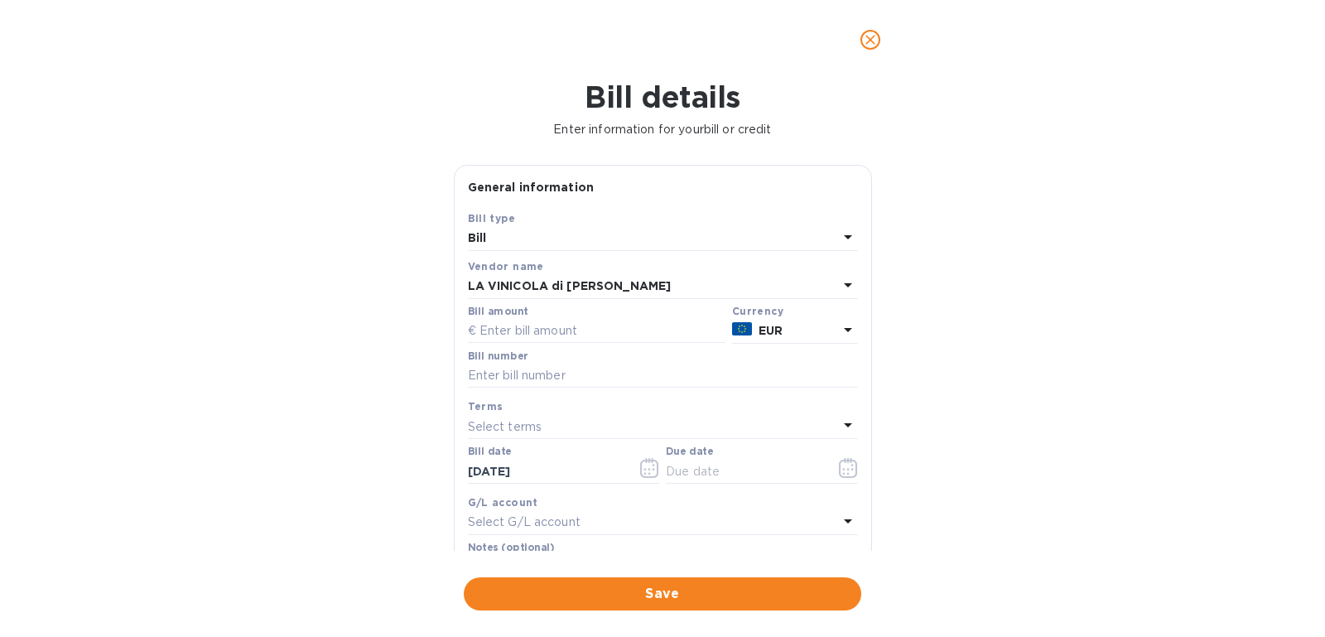
click at [595, 296] on div "LA VINICOLA di ANTONIO GISMONDI" at bounding box center [653, 286] width 370 height 23
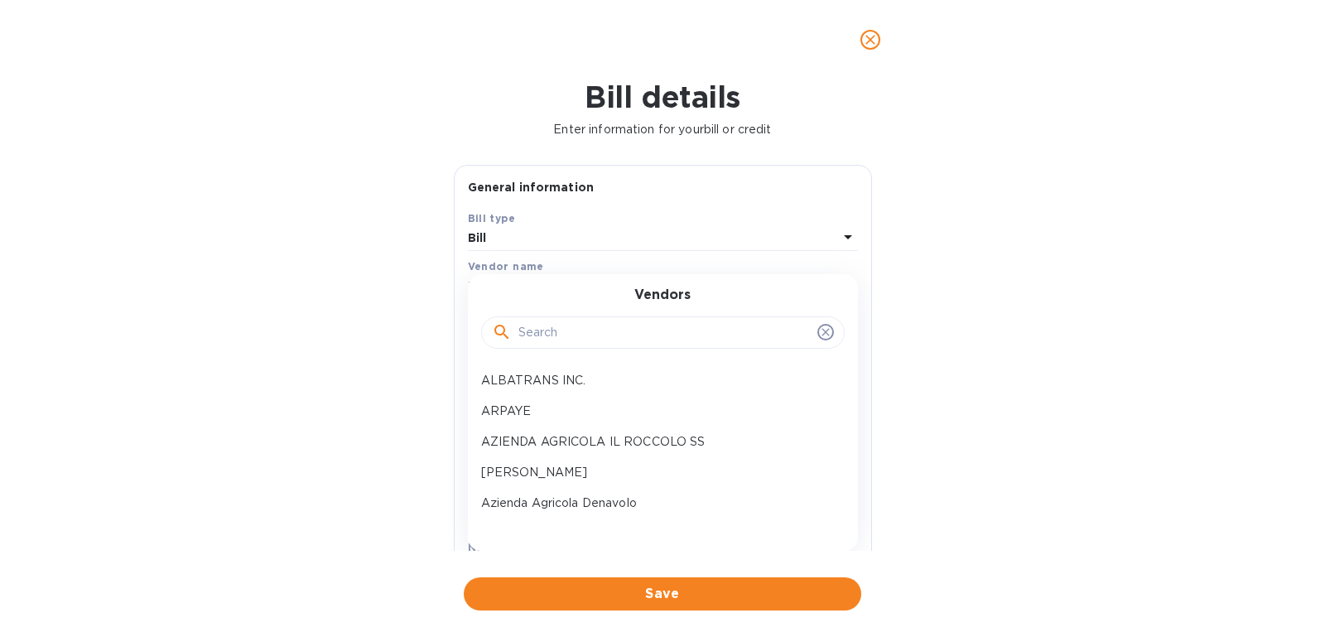
click at [1004, 235] on div "Bill details Enter information for your bill or credit General information Save…" at bounding box center [662, 357] width 1325 height 557
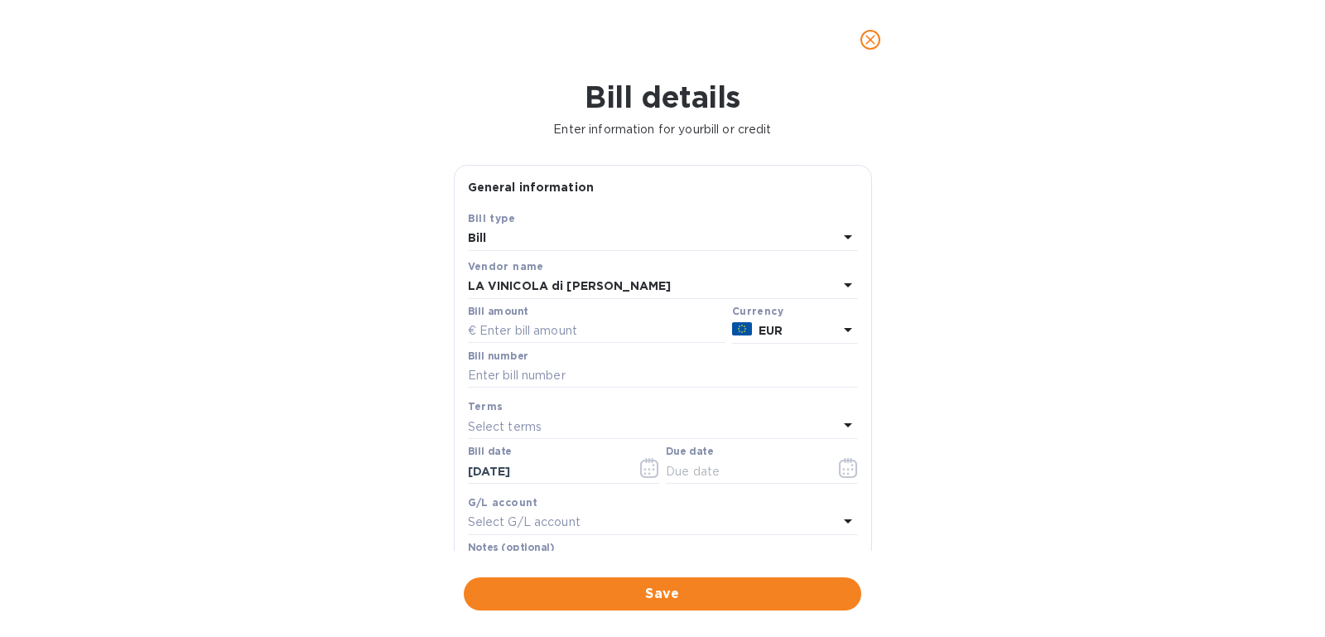
click at [590, 345] on div "Bill amount" at bounding box center [597, 324] width 264 height 45
click at [604, 327] on input "text" at bounding box center [597, 331] width 258 height 25
type input "30"
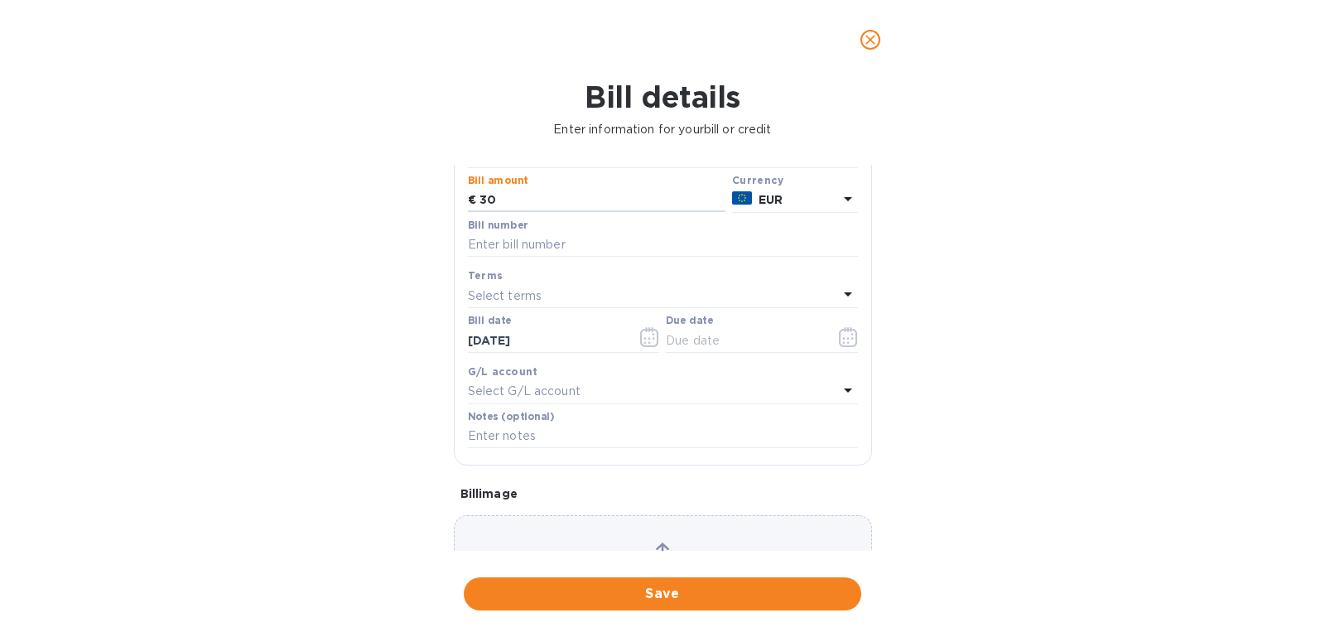
scroll to position [234, 0]
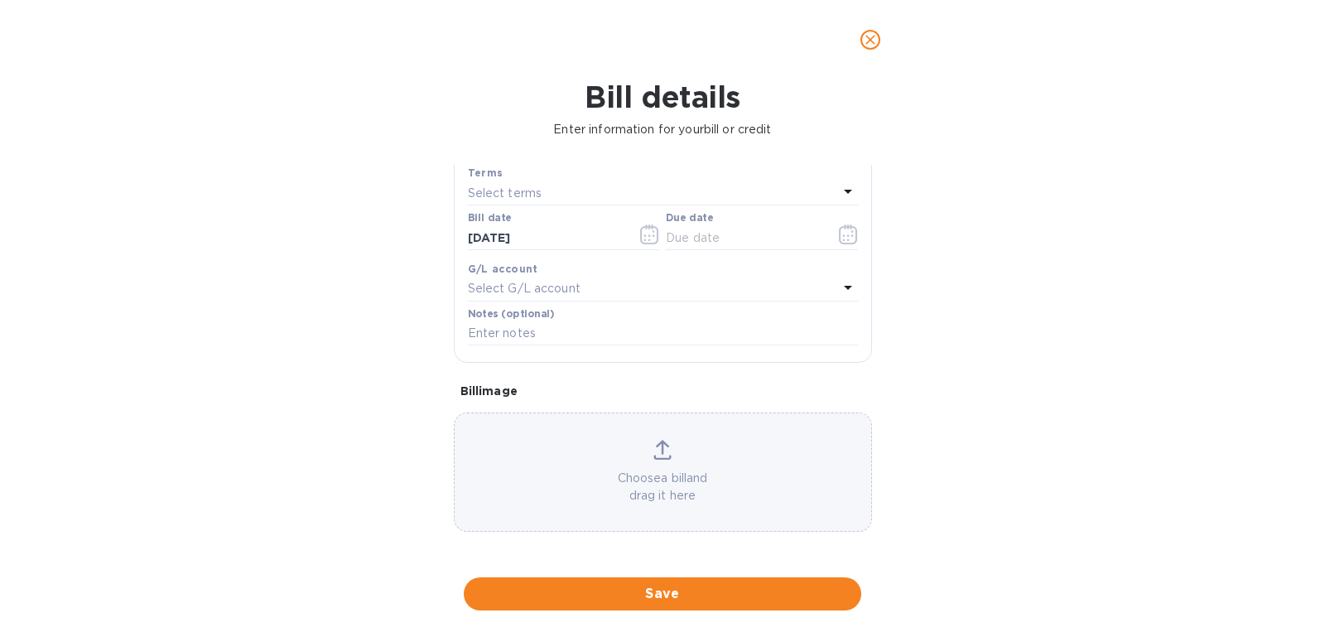
click at [638, 483] on p "Choose a bill and drag it here" at bounding box center [663, 487] width 417 height 35
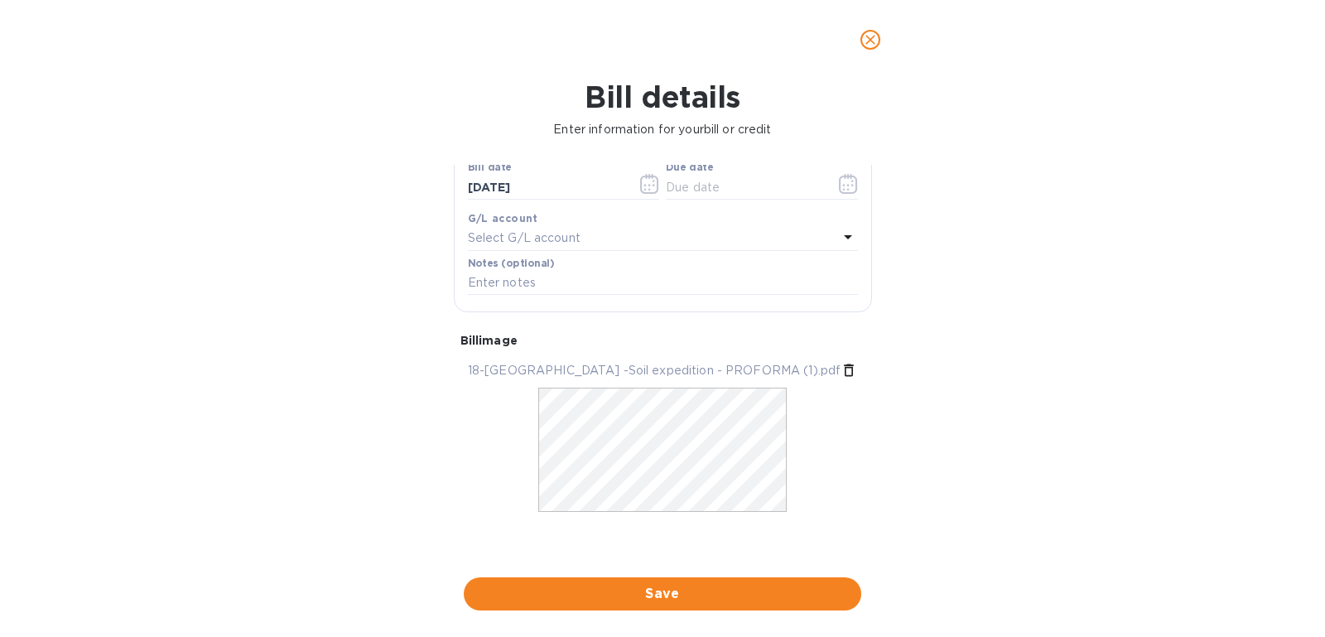
scroll to position [0, 0]
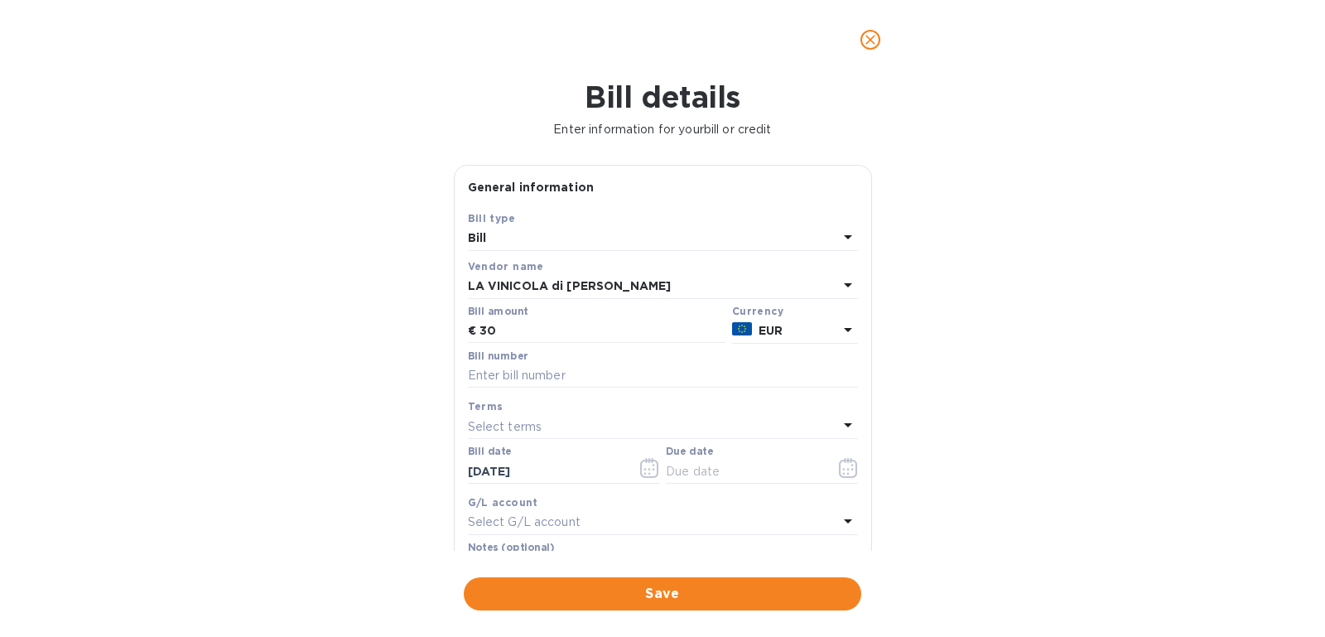
click at [568, 417] on div "Select terms" at bounding box center [653, 426] width 370 height 23
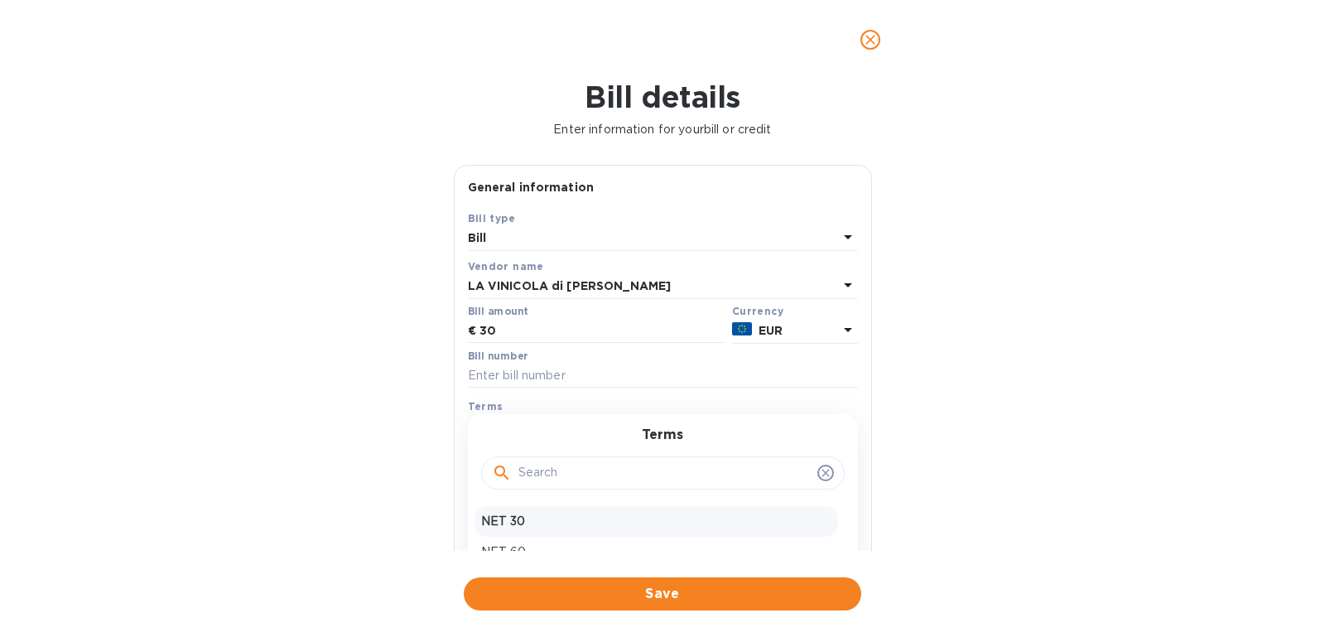
scroll to position [24, 0]
click at [523, 532] on p "NET 60" at bounding box center [656, 527] width 350 height 17
type input "11/05/2025"
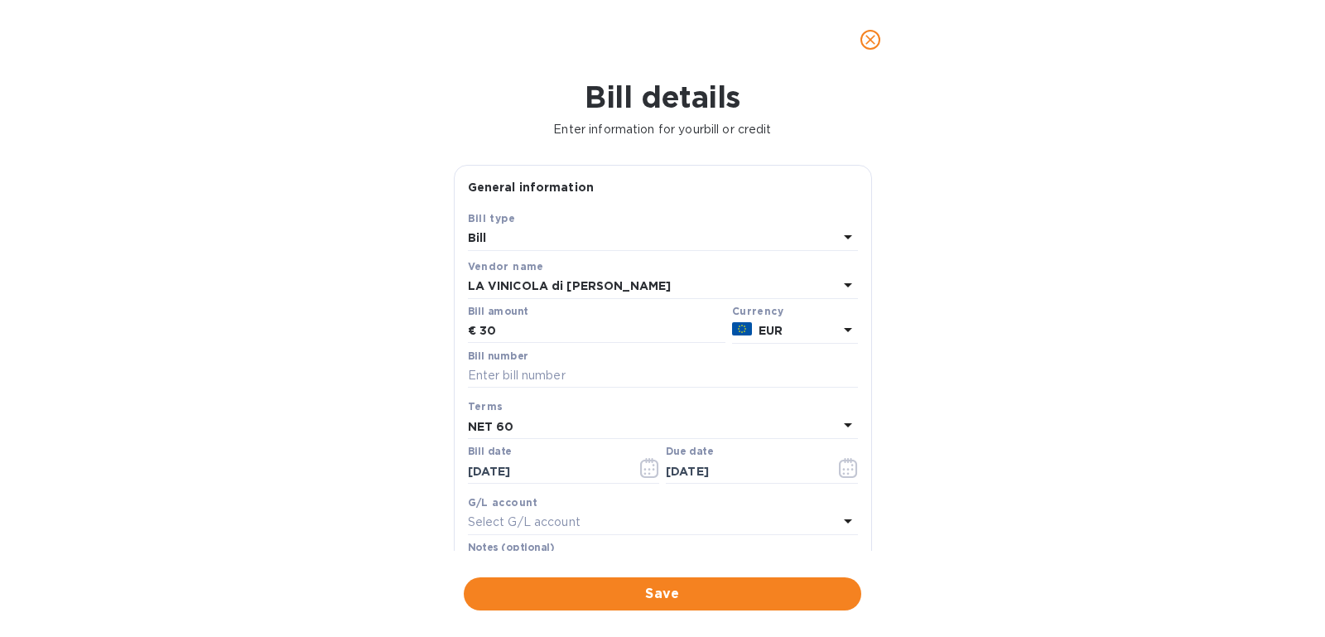
click at [528, 361] on div "Bill number" at bounding box center [663, 369] width 390 height 38
click at [523, 378] on input "text" at bounding box center [663, 376] width 390 height 25
type input "3"
click at [581, 332] on input "30" at bounding box center [602, 331] width 246 height 25
click at [1137, 453] on div "Bill details Enter information for your bill or credit General information Save…" at bounding box center [662, 357] width 1325 height 557
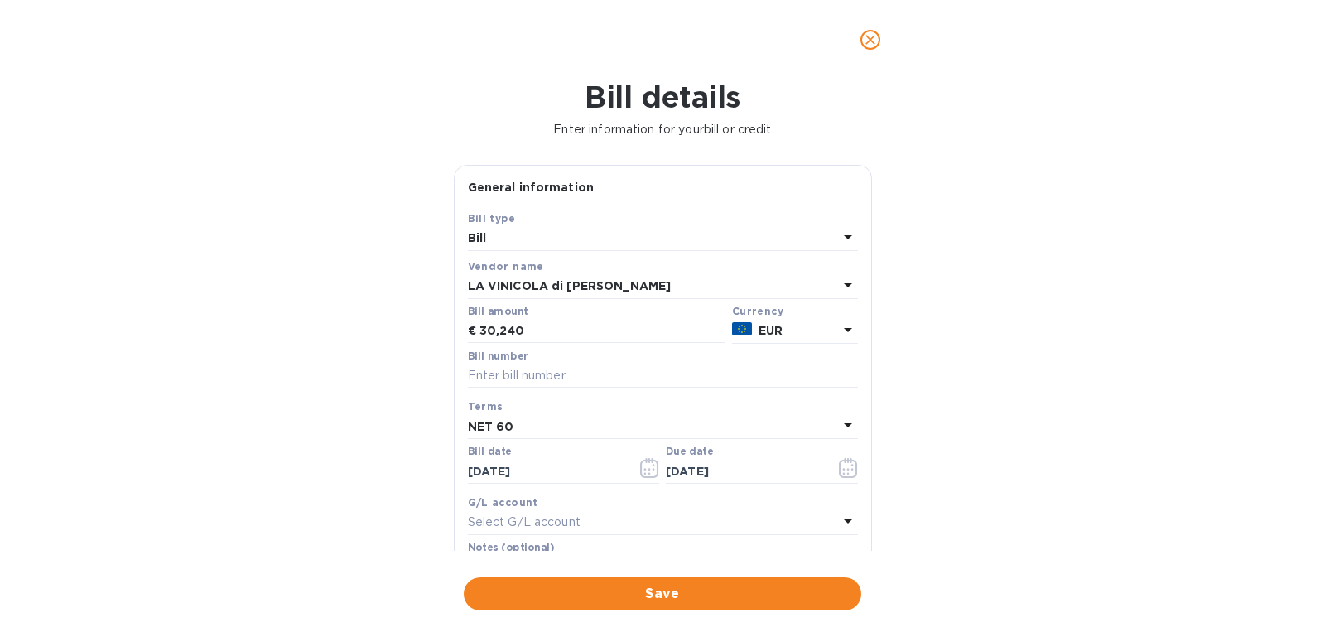
click at [624, 344] on div "Bill amount € 30,240" at bounding box center [597, 324] width 264 height 45
click at [620, 337] on input "30,240" at bounding box center [602, 331] width 246 height 25
type input "30,240.00"
click at [553, 382] on input "text" at bounding box center [663, 376] width 390 height 25
click at [1147, 460] on div "Bill details Enter information for your bill or credit General information Save…" at bounding box center [662, 357] width 1325 height 557
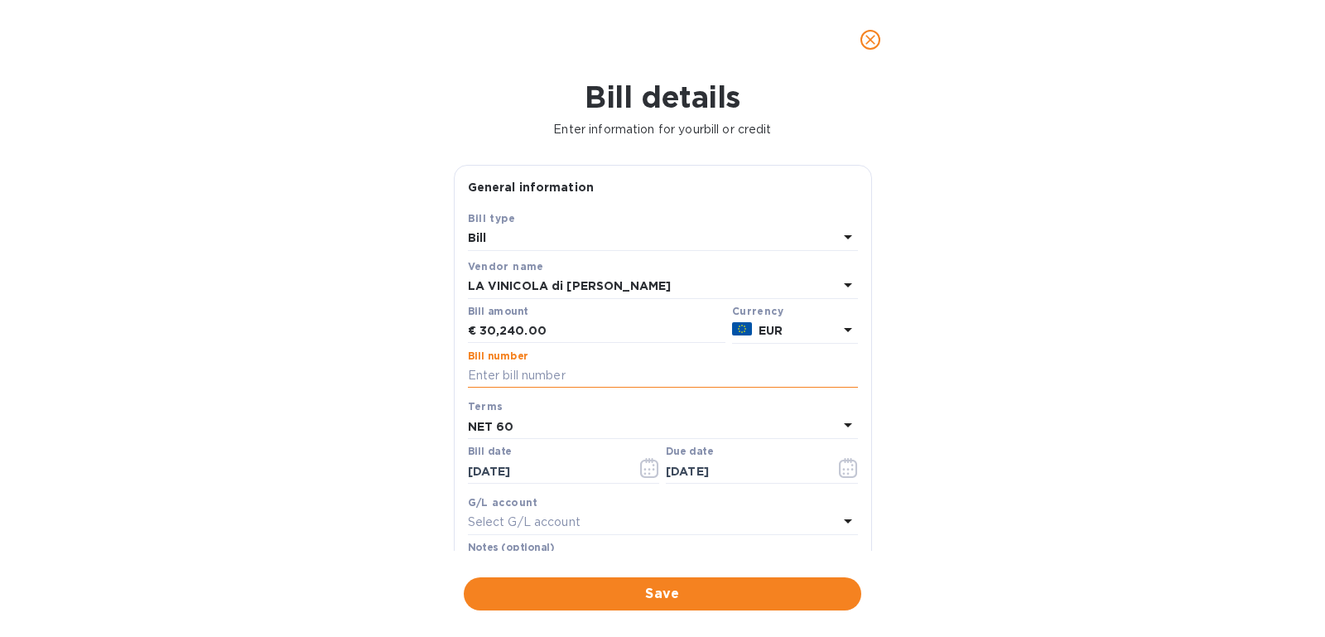
click at [609, 374] on input "text" at bounding box center [663, 376] width 390 height 25
type input "20"
click at [1202, 442] on div "Bill details Enter information for your bill or credit General information Save…" at bounding box center [662, 357] width 1325 height 557
click at [663, 584] on span "Save" at bounding box center [662, 594] width 371 height 20
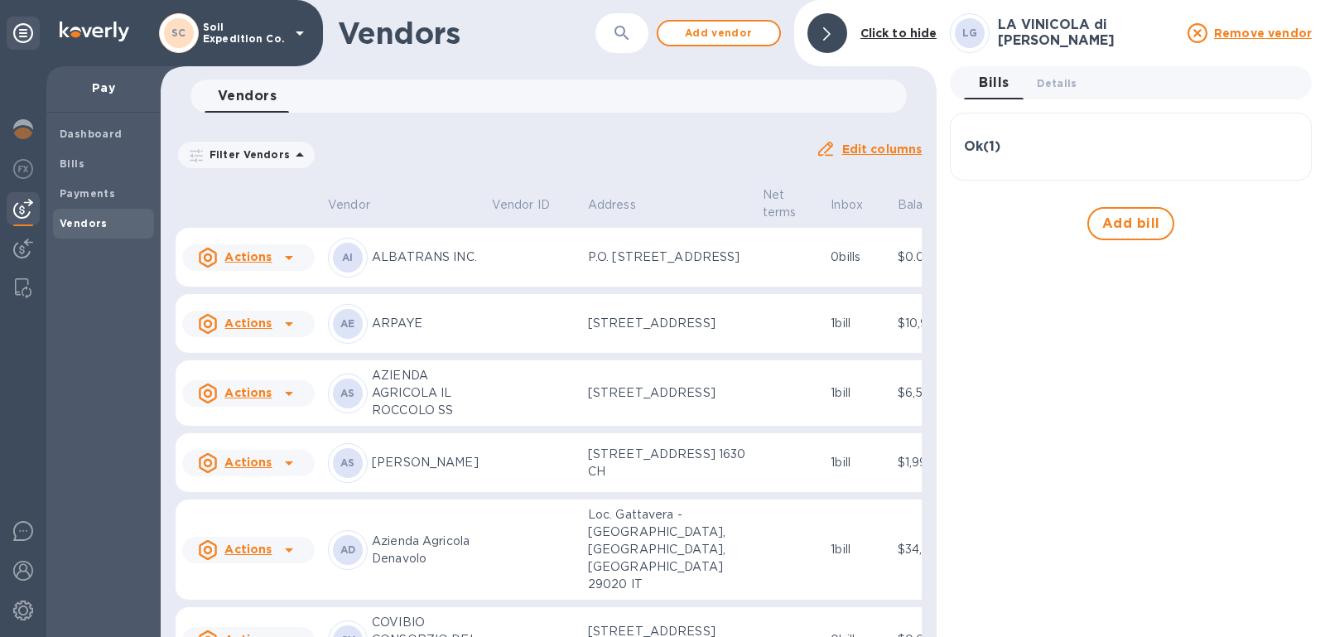
click at [836, 37] on div at bounding box center [827, 33] width 40 height 40
click at [94, 166] on span "Bills" at bounding box center [104, 164] width 88 height 17
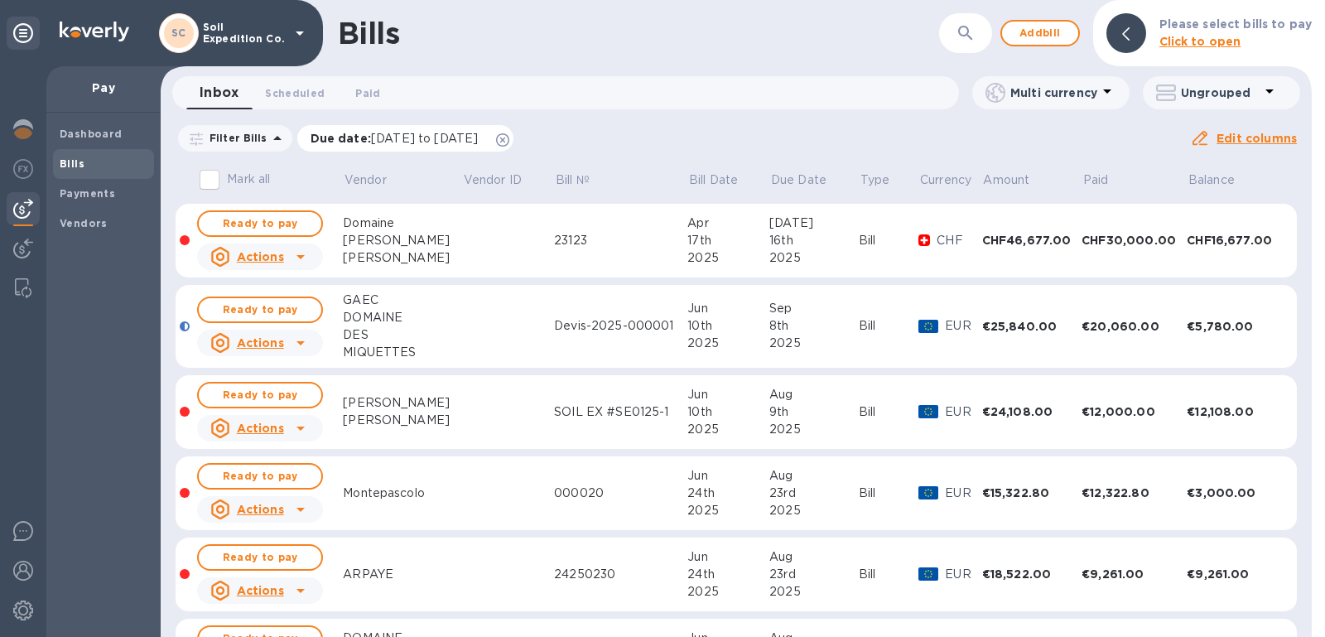
click at [509, 140] on icon at bounding box center [502, 139] width 13 height 13
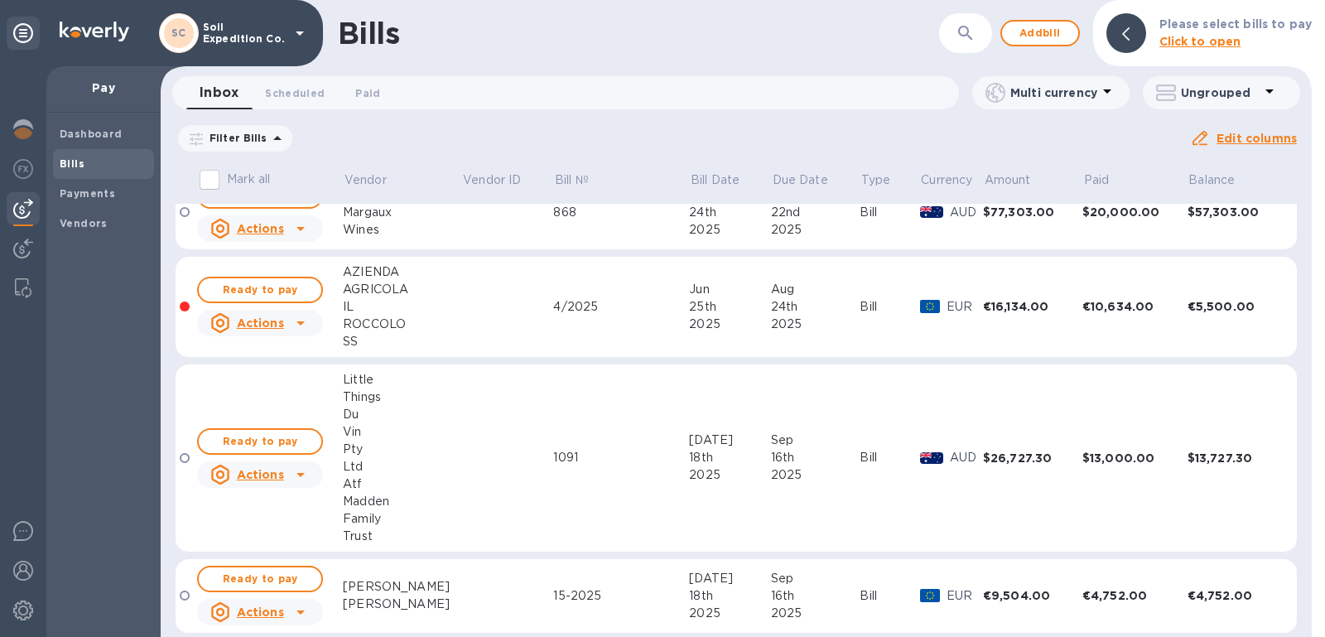
scroll to position [2224, 0]
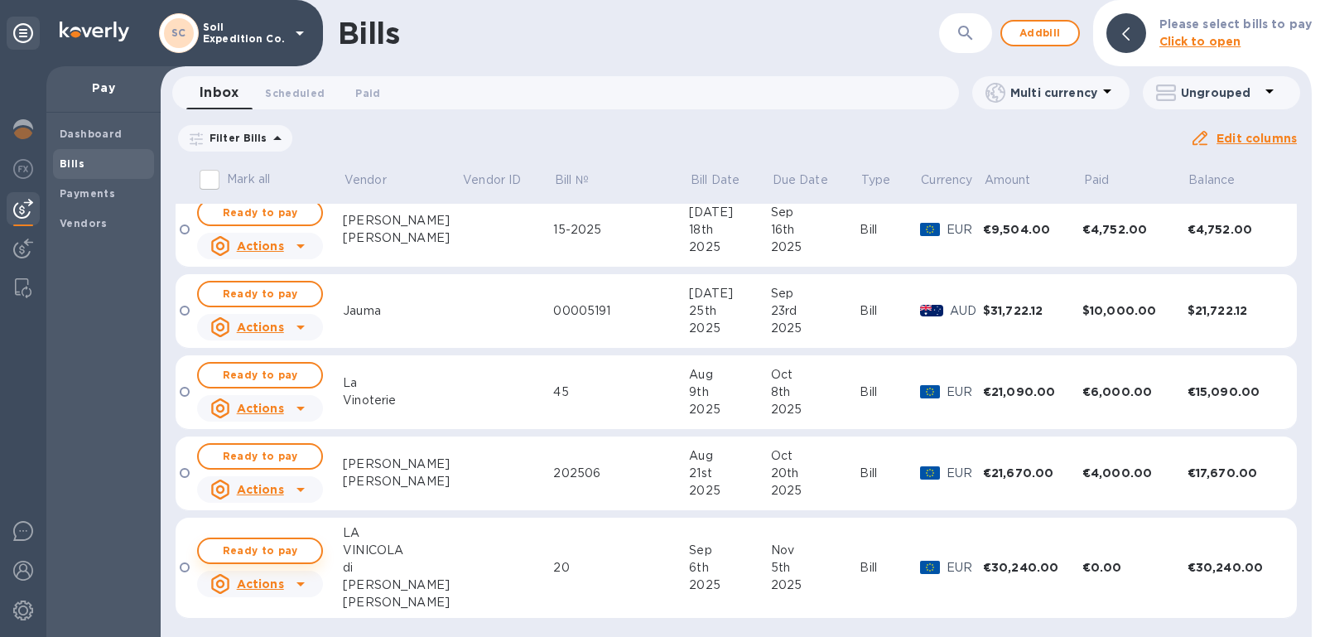
click at [306, 541] on span "Ready to pay" at bounding box center [260, 551] width 96 height 20
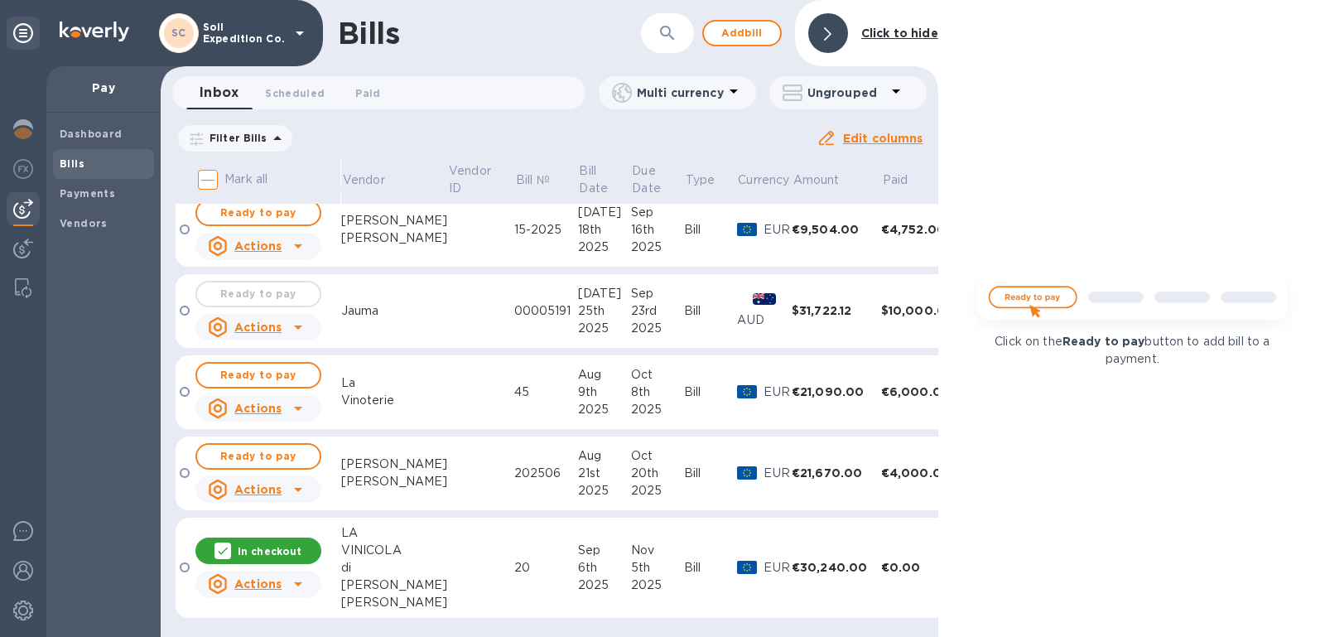
scroll to position [2225, 0]
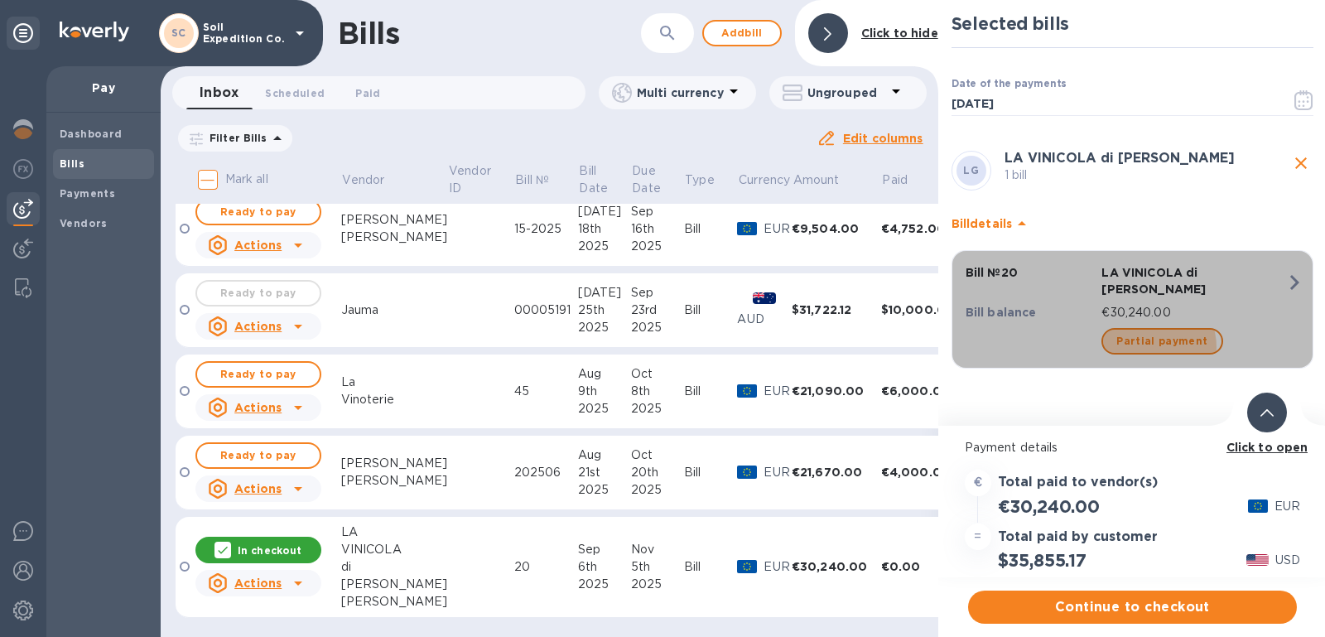
click at [1148, 346] on span "Partial payment" at bounding box center [1161, 341] width 91 height 20
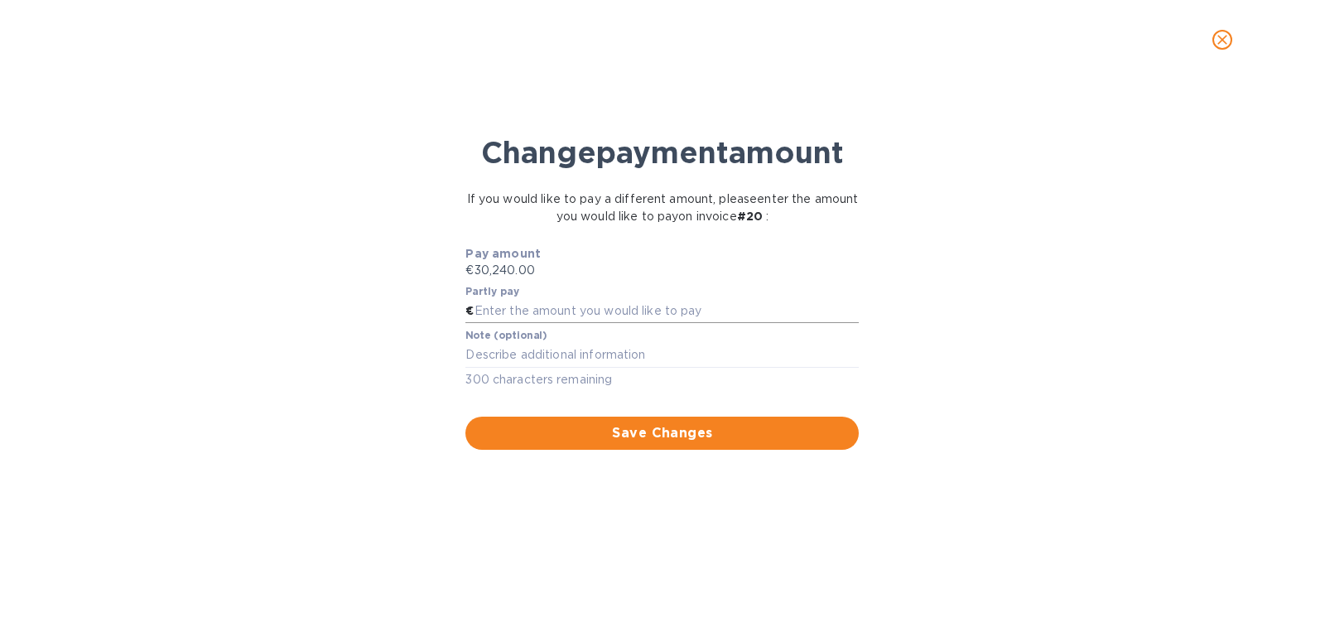
click at [698, 302] on input "text" at bounding box center [666, 311] width 385 height 25
type input "1"
type input "5"
type input "15,120.00"
click at [758, 436] on span "Save Changes" at bounding box center [662, 433] width 367 height 20
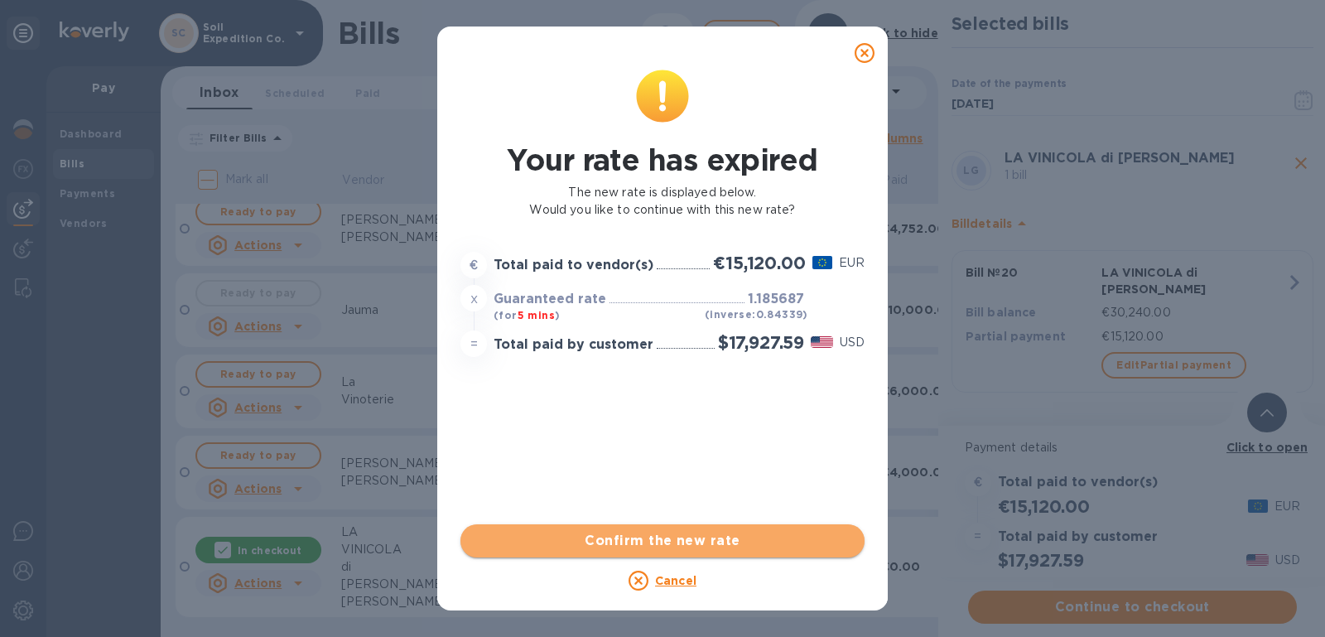
click at [735, 547] on span "Confirm the new rate" at bounding box center [663, 541] width 378 height 20
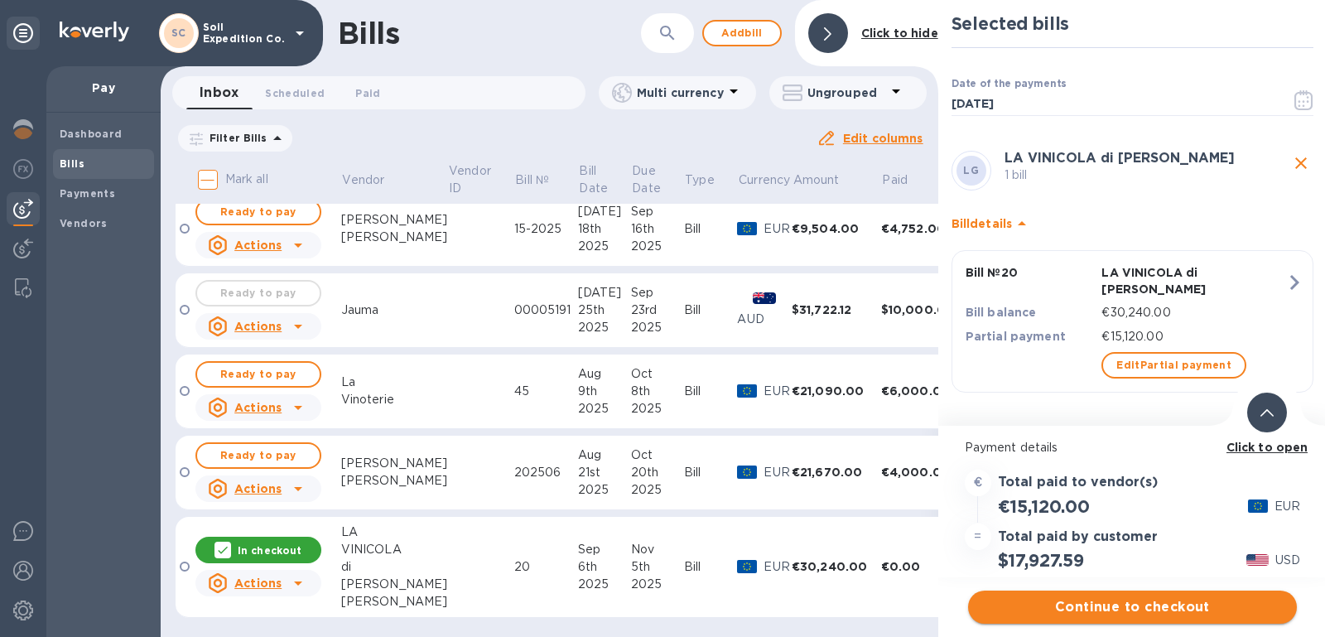
click at [1031, 608] on span "Continue to checkout" at bounding box center [1132, 607] width 302 height 20
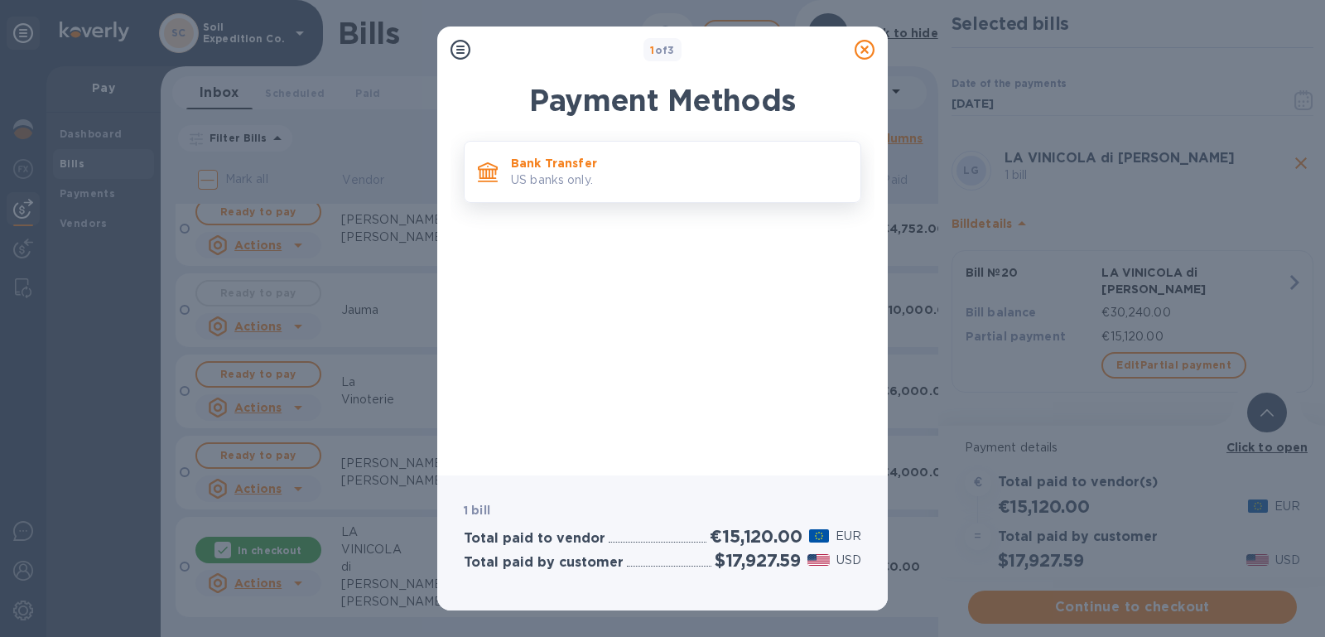
click at [686, 176] on p "US banks only." at bounding box center [679, 179] width 336 height 17
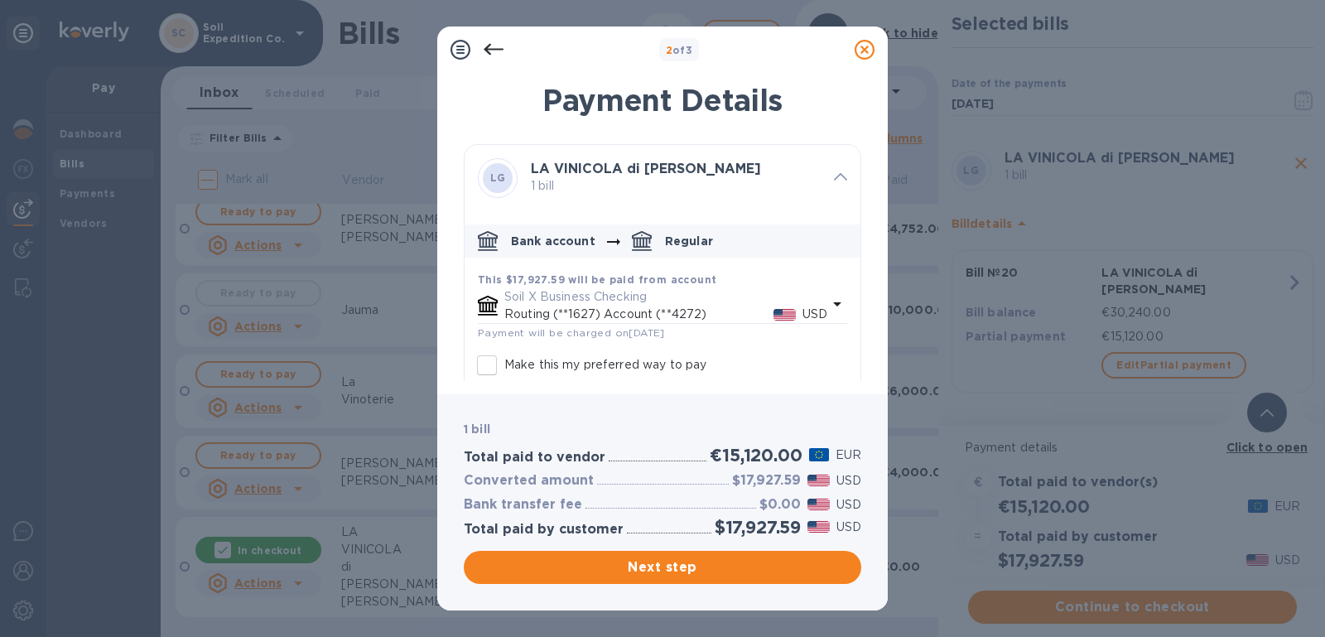
scroll to position [166, 0]
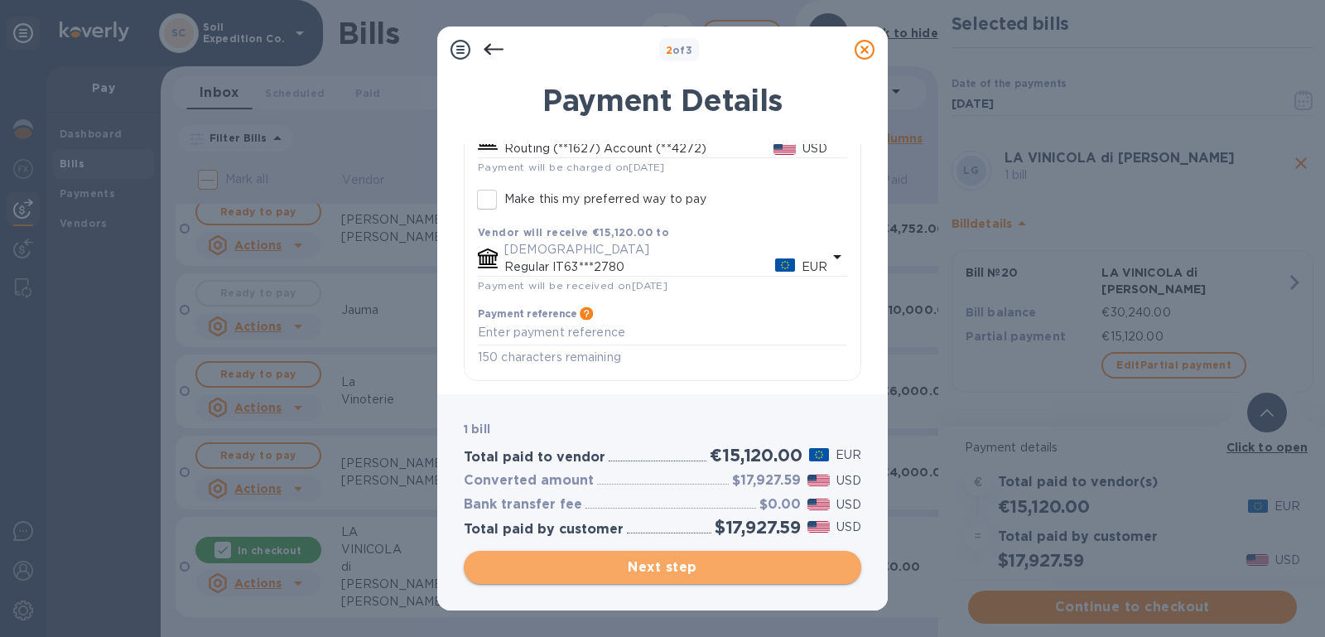
click at [747, 565] on span "Next step" at bounding box center [662, 567] width 371 height 20
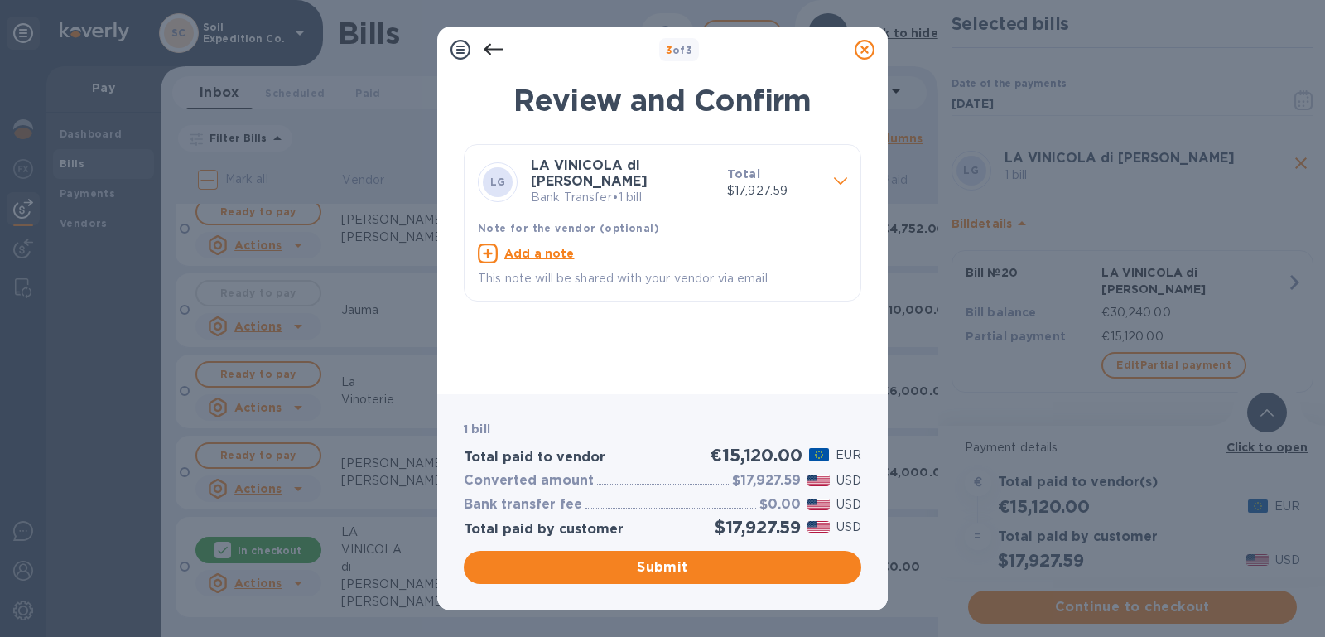
click at [548, 257] on u "Add a note" at bounding box center [539, 253] width 70 height 13
click at [569, 258] on textarea at bounding box center [649, 255] width 343 height 14
type textarea "%"
type textarea "50% advance payment of balance. Remai"
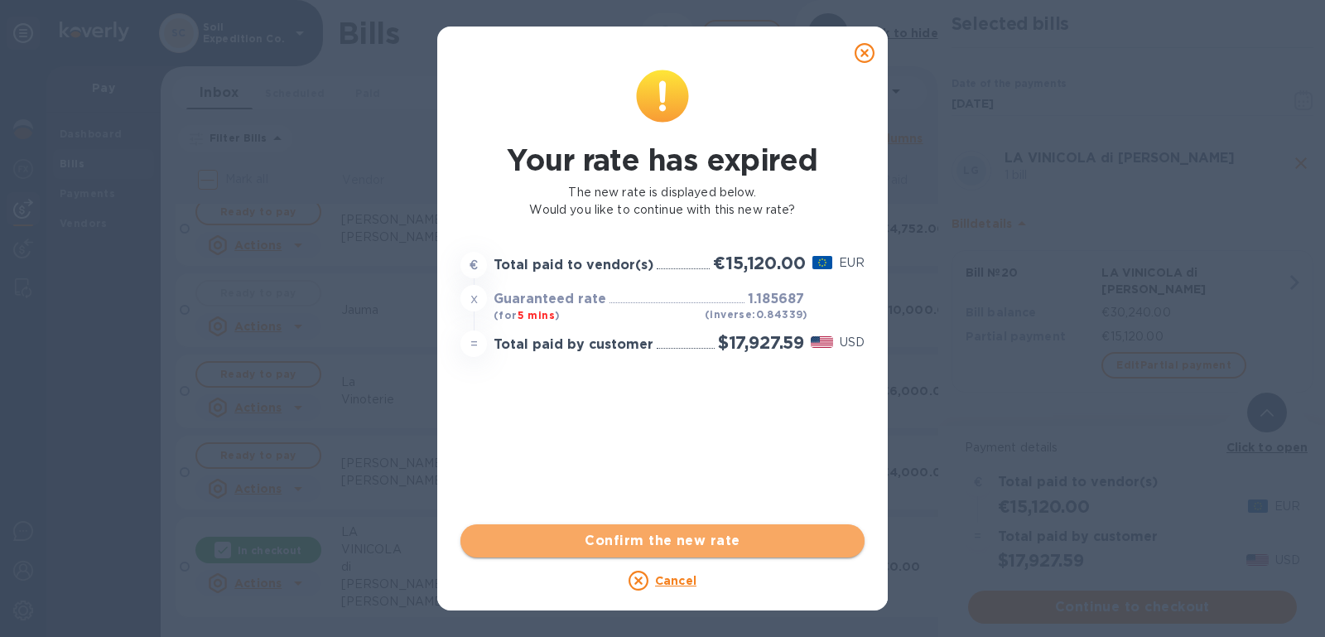
click at [691, 541] on span "Confirm the new rate" at bounding box center [663, 541] width 378 height 20
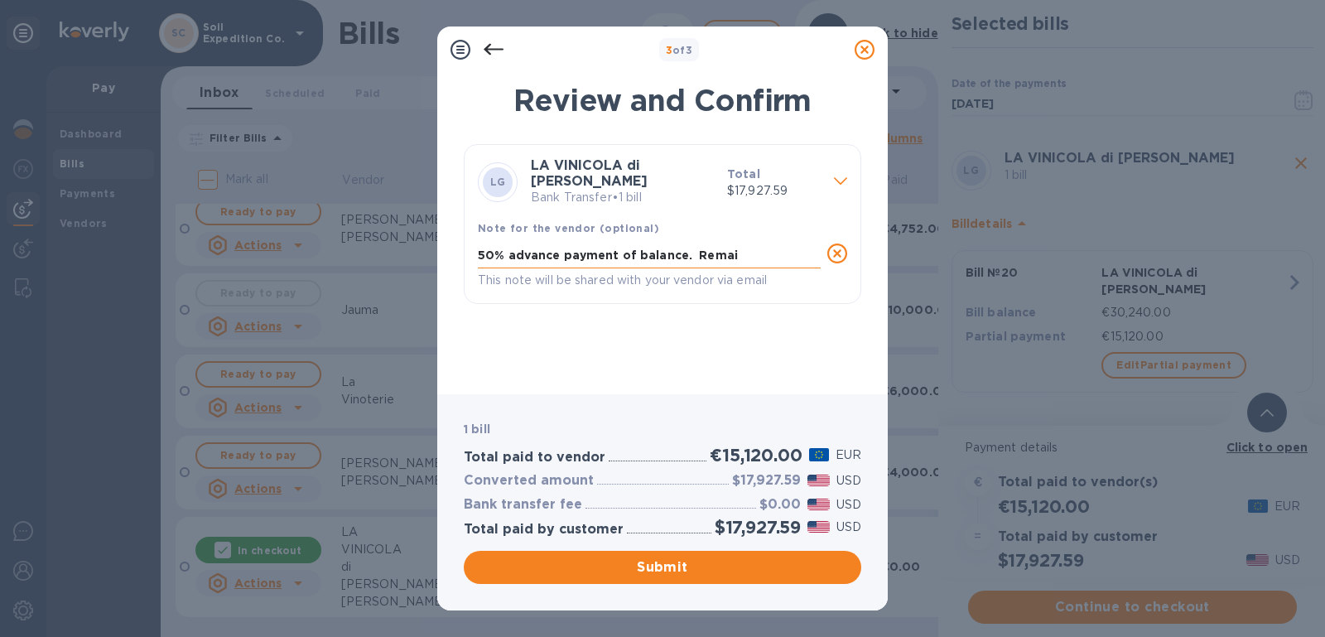
click at [751, 255] on textarea "50% advance payment of balance. Remai" at bounding box center [649, 255] width 343 height 14
type textarea "50% advance payment of balance. Remaining balance to be paid upon arrival to CA…"
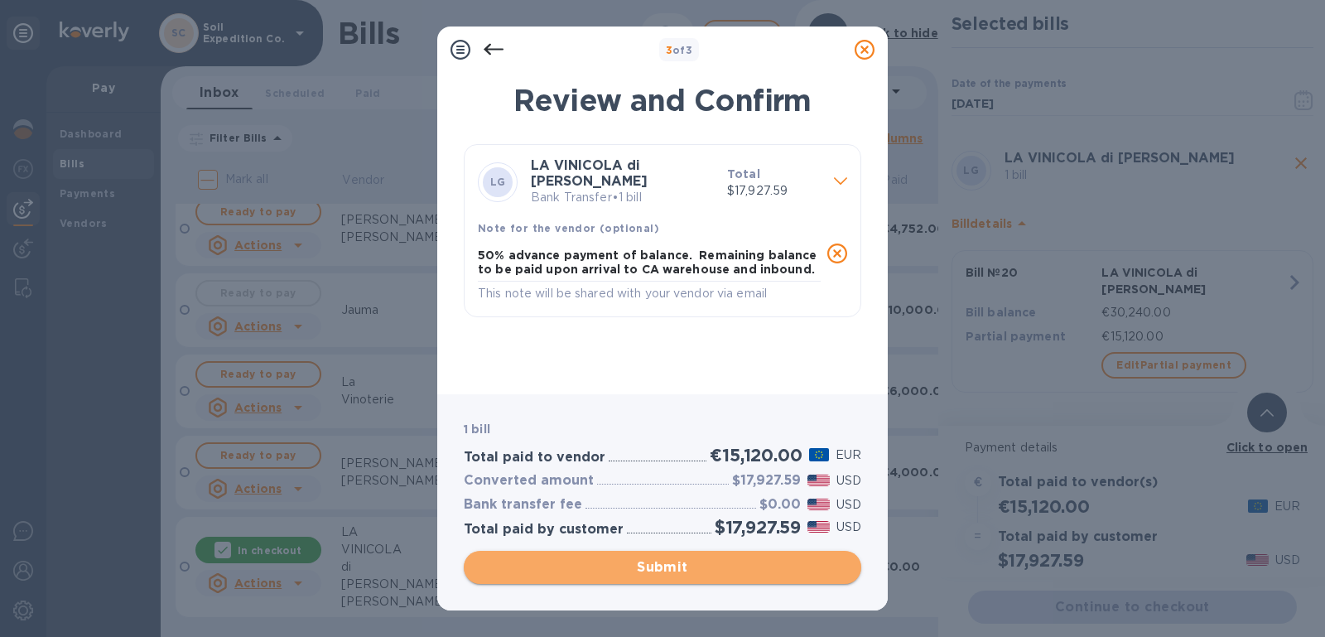
click at [763, 572] on span "Submit" at bounding box center [662, 567] width 371 height 20
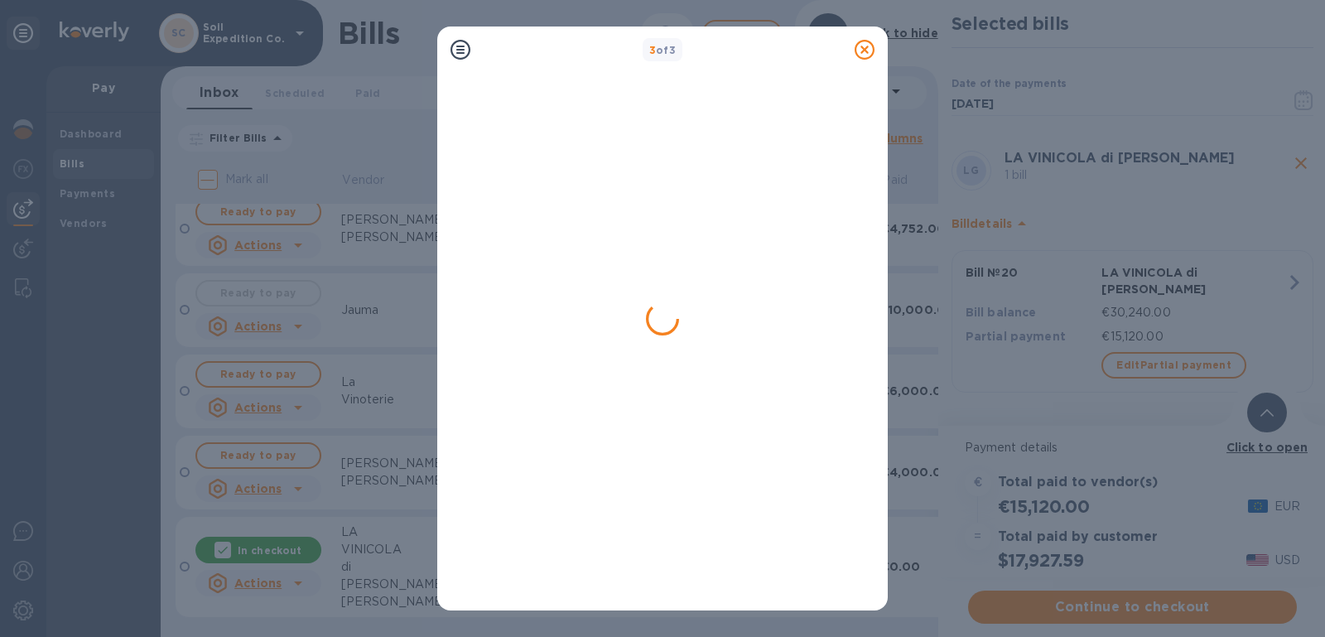
scroll to position [0, 0]
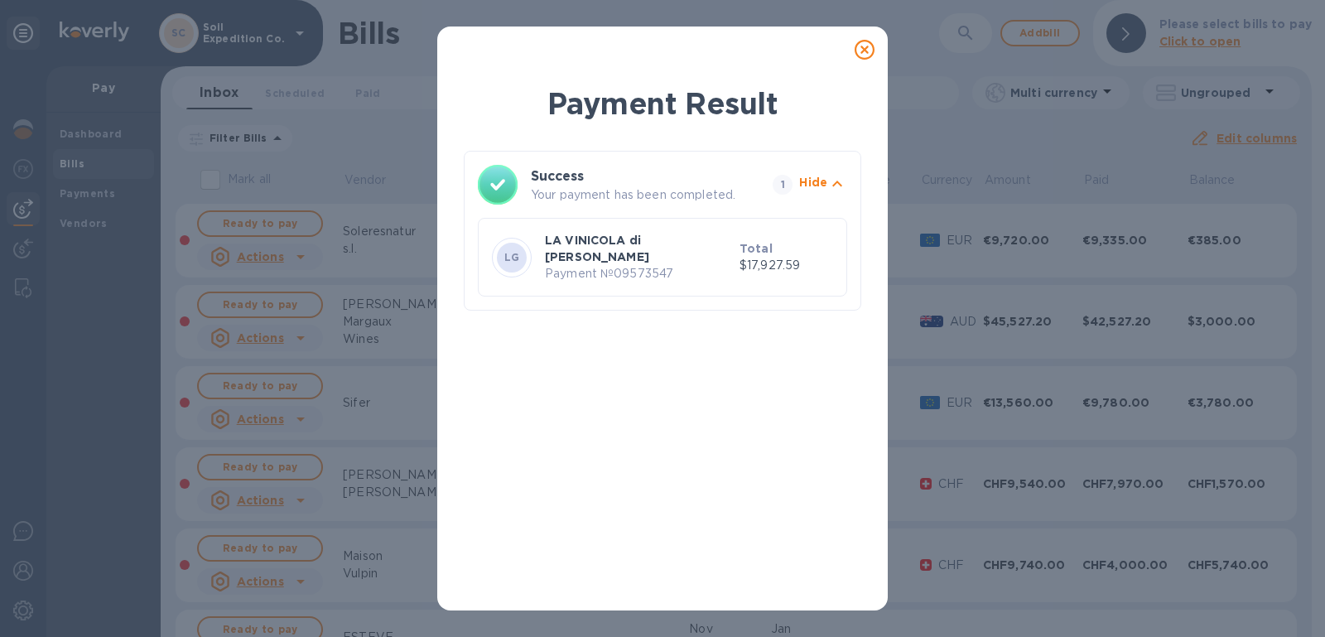
click at [865, 58] on icon at bounding box center [865, 50] width 20 height 20
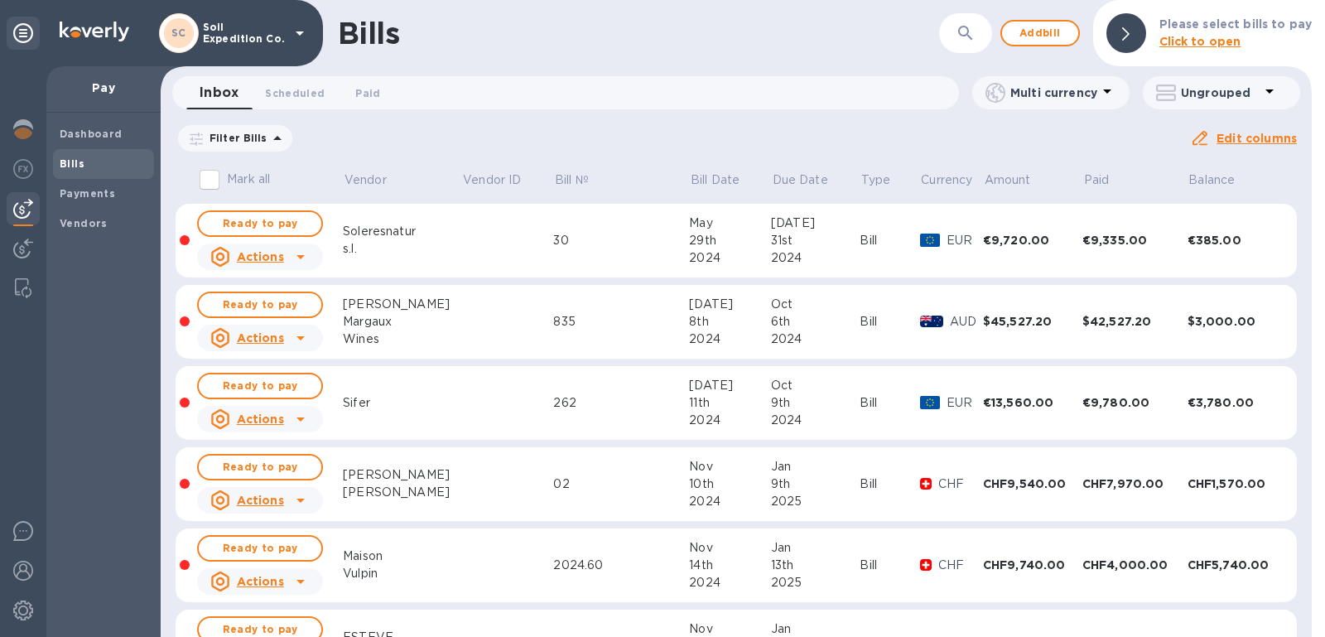
scroll to position [2224, 0]
